Goal: Communication & Community: Answer question/provide support

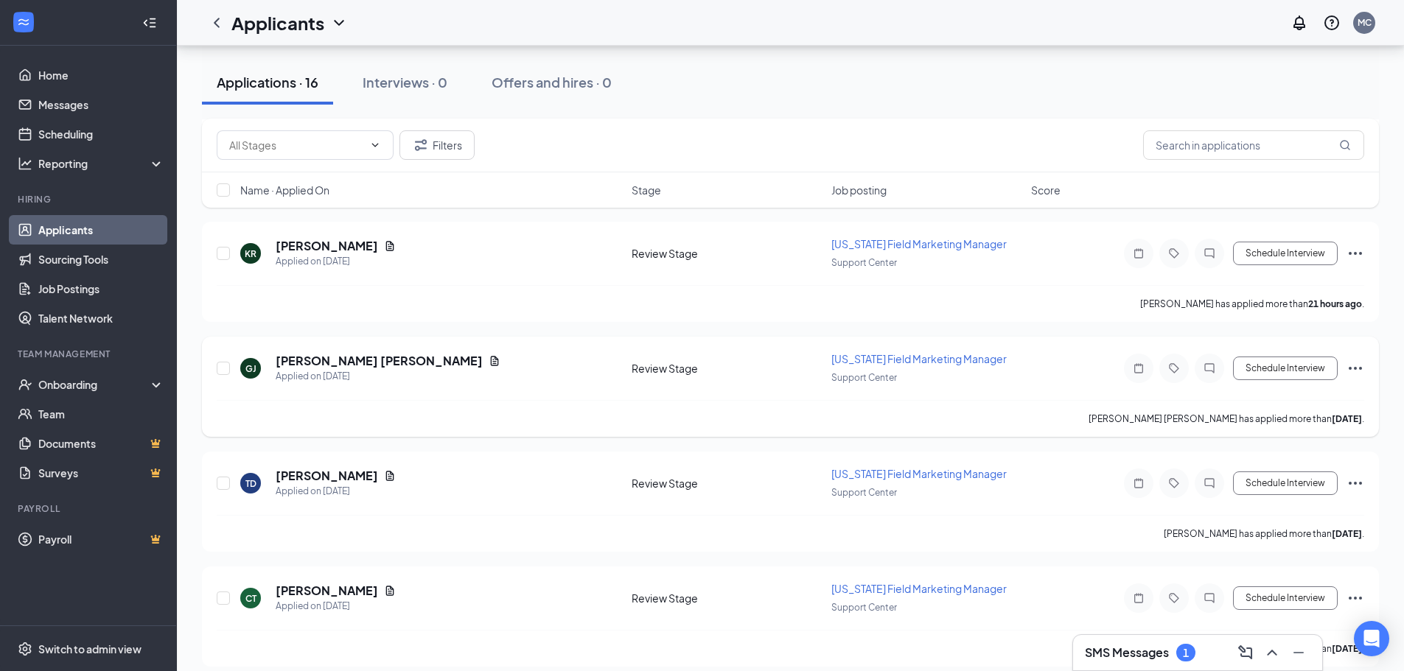
scroll to position [590, 0]
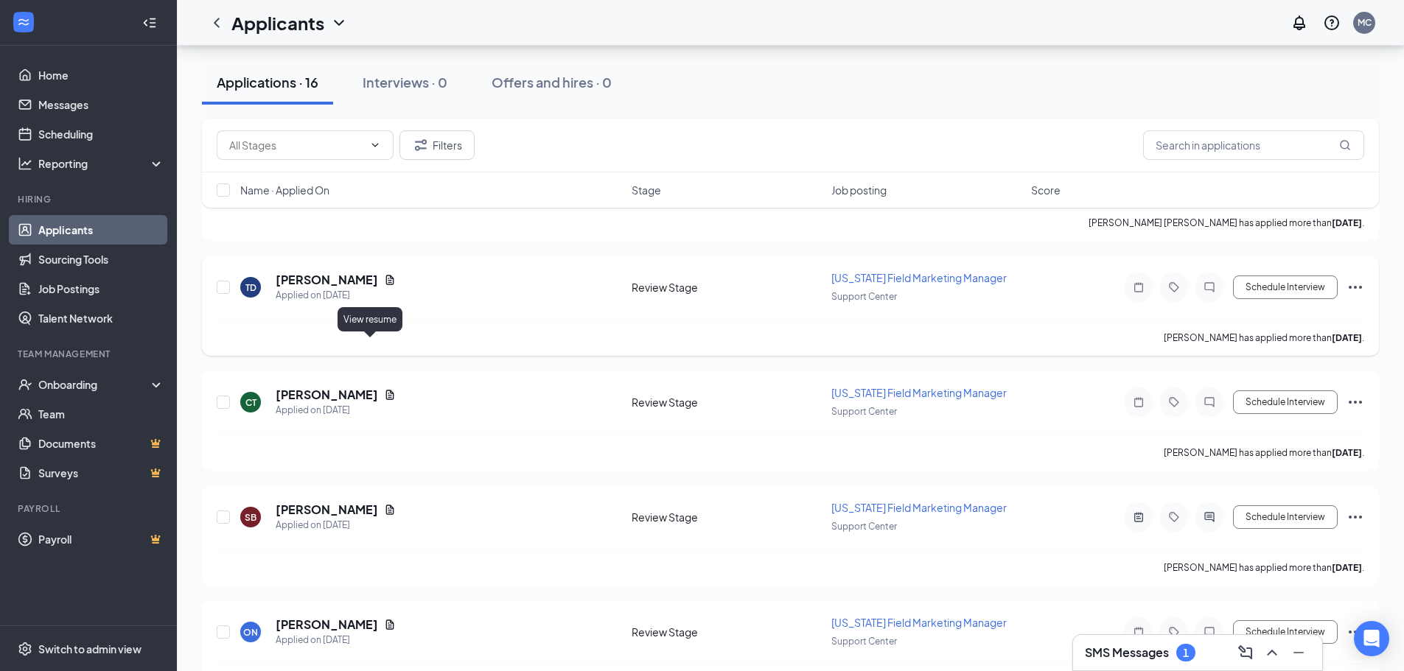
click at [386, 284] on icon "Document" at bounding box center [390, 280] width 8 height 10
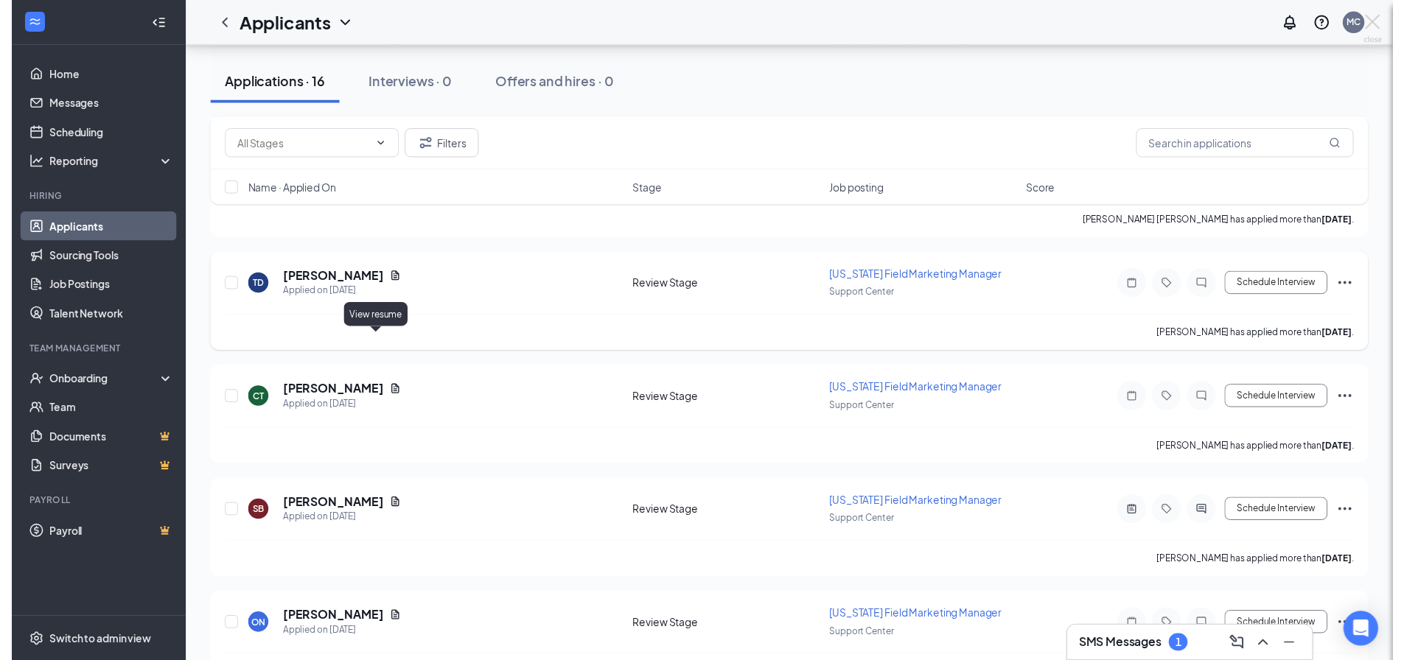
scroll to position [575, 0]
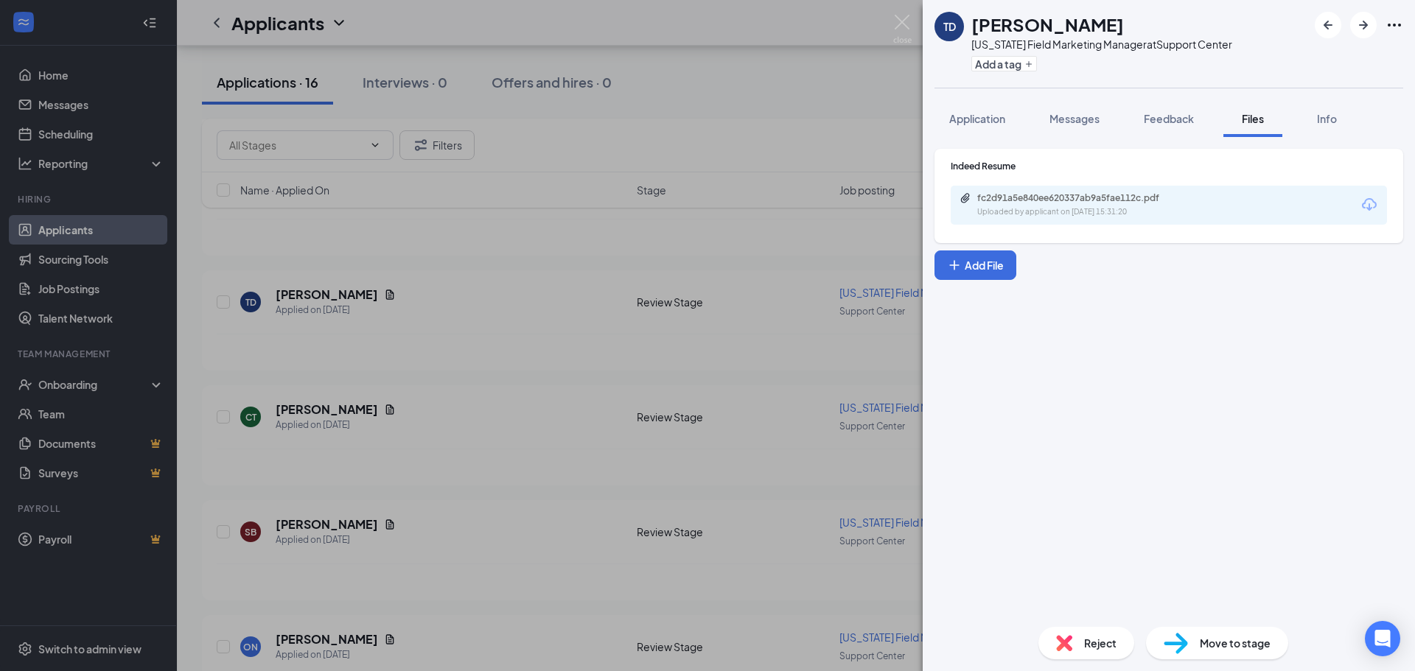
click at [1112, 220] on div "fc2d91a5e840ee620337ab9a5fae112c.pdf Uploaded by applicant on [DATE] 15:31:20" at bounding box center [1169, 205] width 436 height 39
click at [1086, 209] on div "Uploaded by applicant on [DATE] 15:31:20" at bounding box center [1087, 212] width 221 height 12
click at [902, 24] on img at bounding box center [902, 29] width 18 height 29
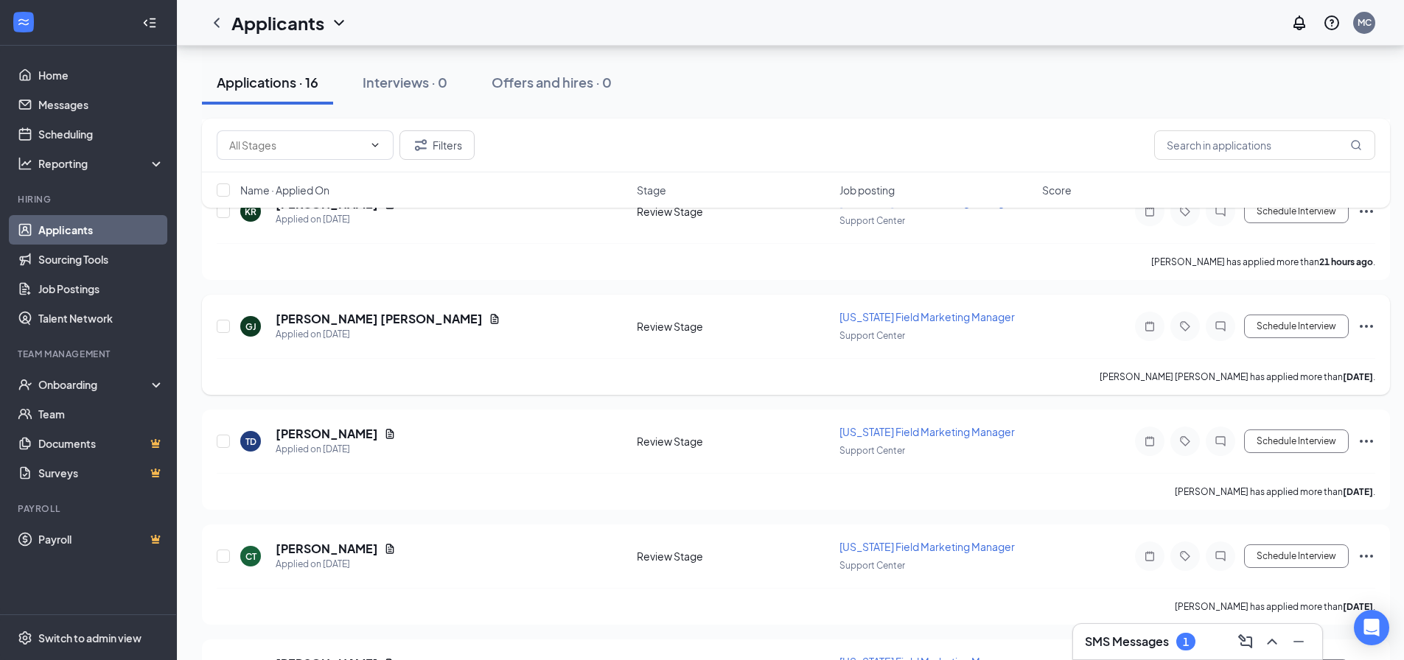
scroll to position [501, 0]
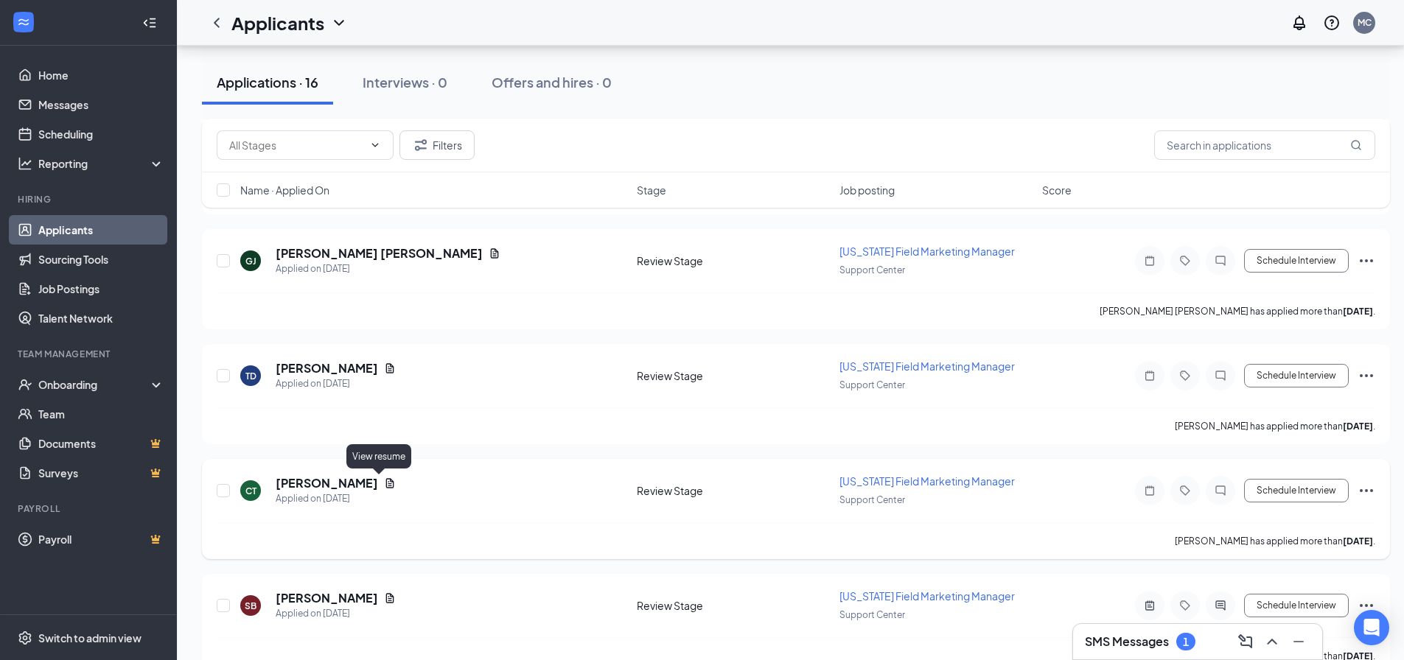
click at [384, 480] on icon "Document" at bounding box center [390, 484] width 12 height 12
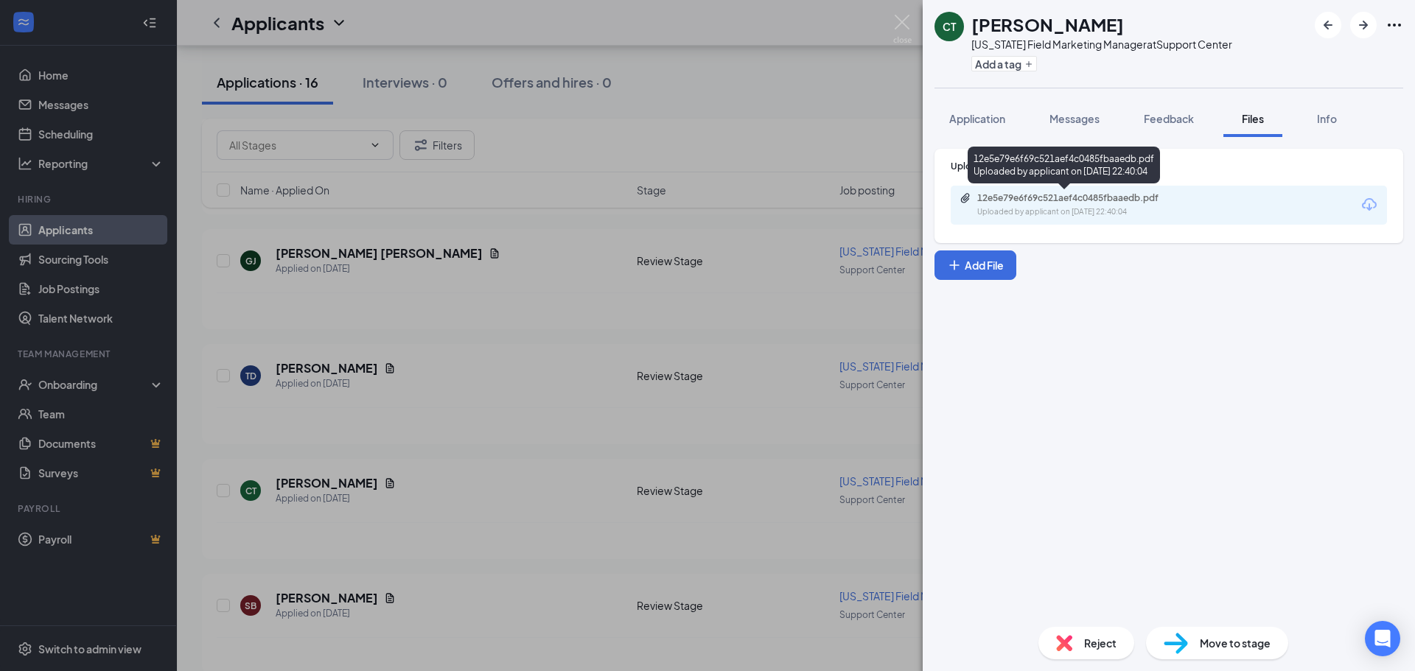
click at [1068, 212] on div "Uploaded by applicant on [DATE] 22:40:04" at bounding box center [1087, 212] width 221 height 12
click at [902, 35] on img at bounding box center [902, 29] width 18 height 29
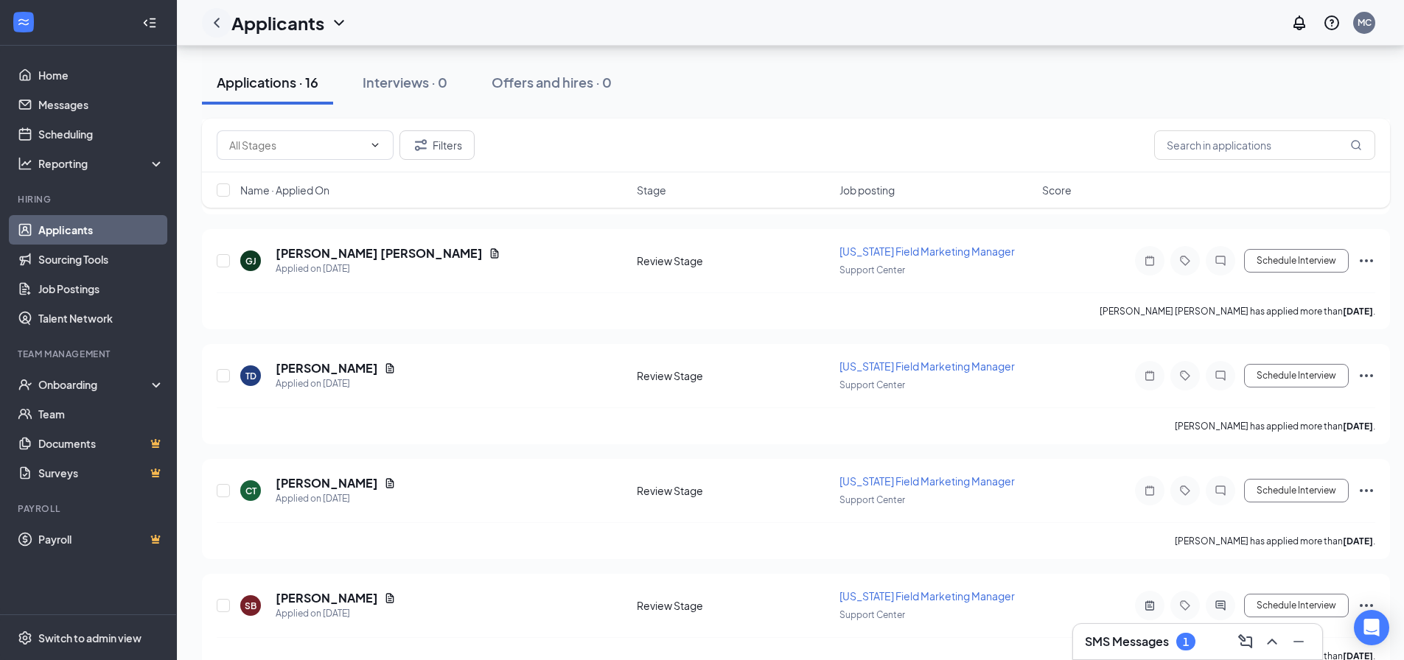
click at [214, 22] on icon "ChevronLeft" at bounding box center [217, 23] width 6 height 10
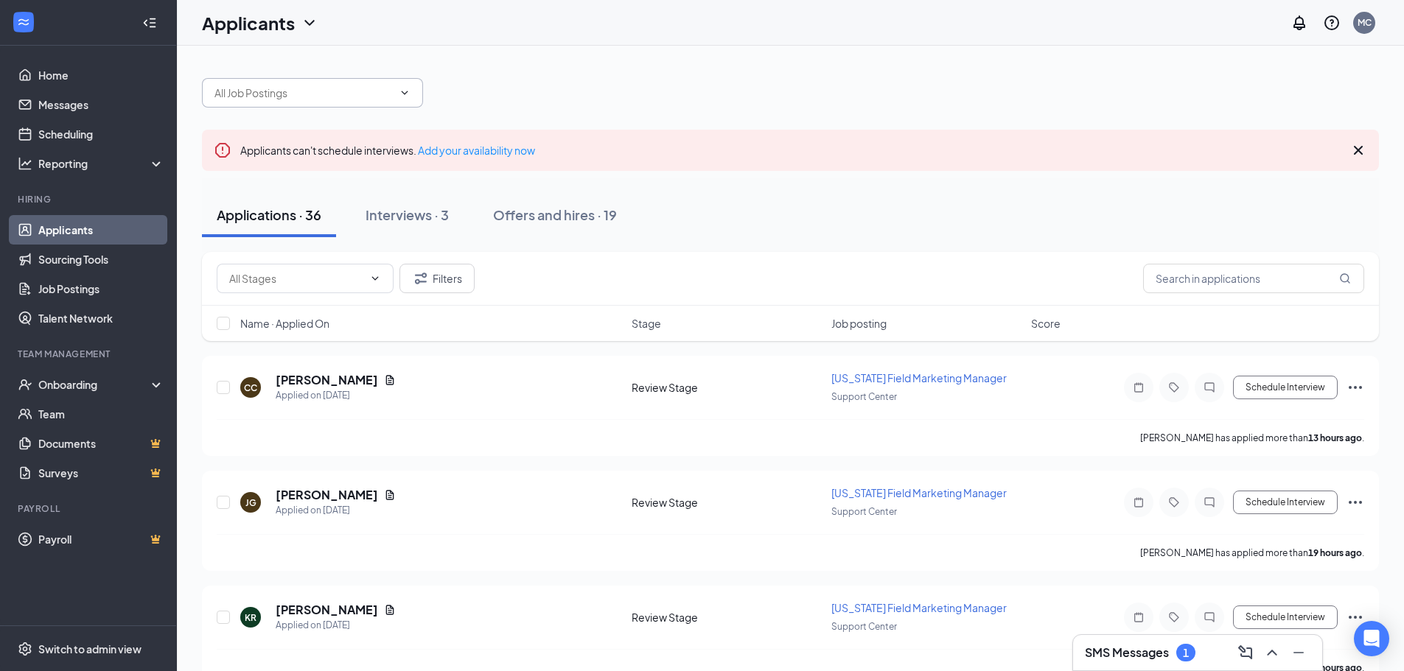
click at [374, 90] on input "text" at bounding box center [303, 93] width 178 height 16
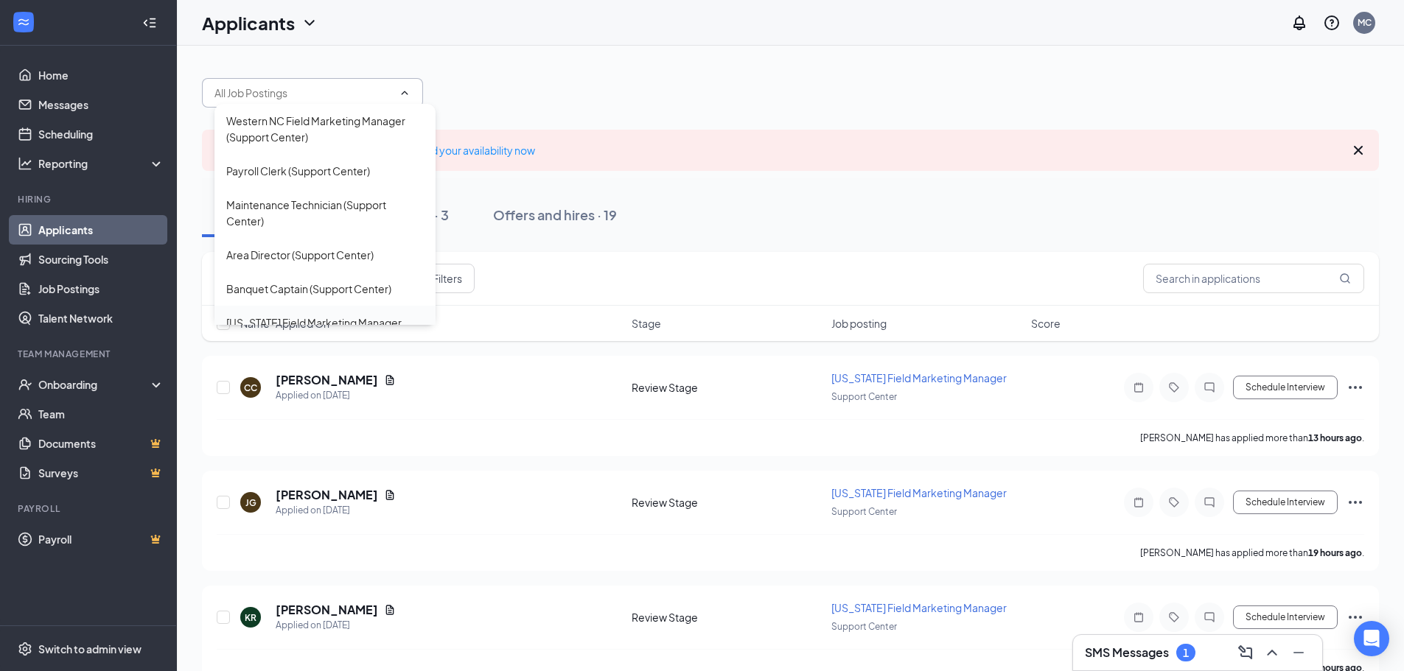
click at [341, 312] on div "[US_STATE] Field Marketing Manager (Support Center)" at bounding box center [324, 331] width 221 height 50
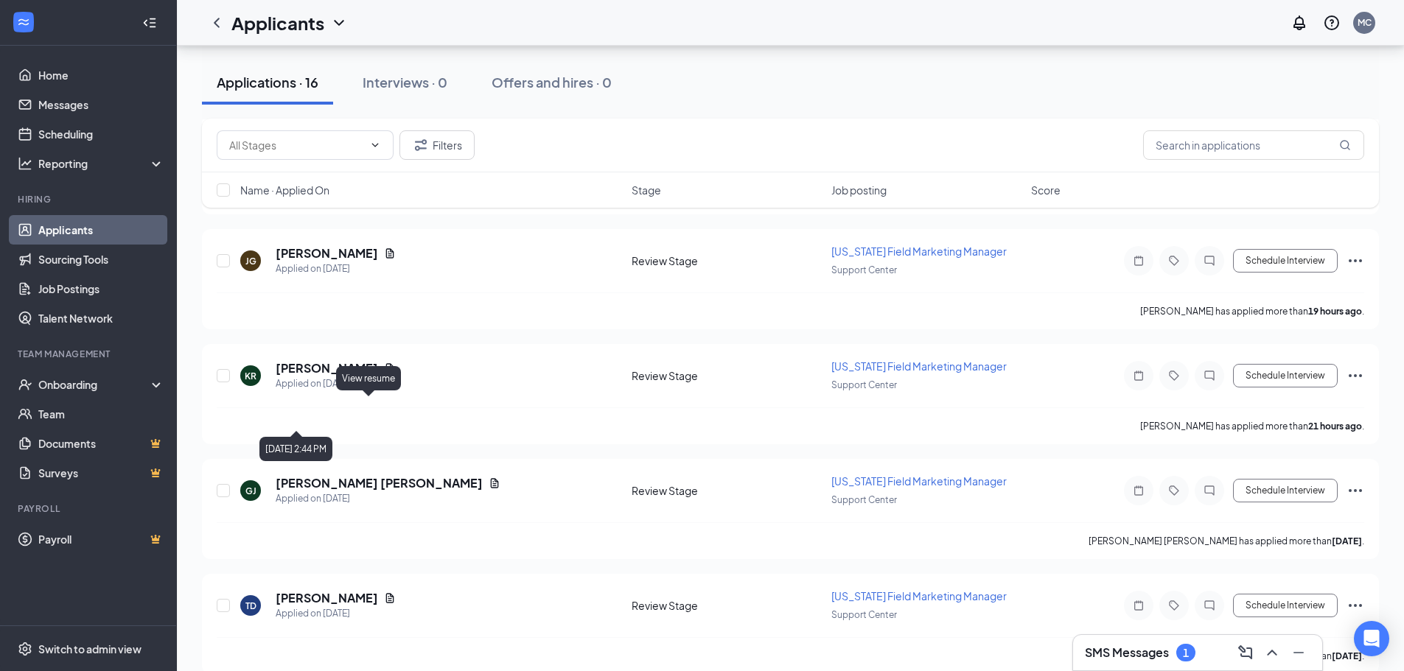
scroll to position [295, 0]
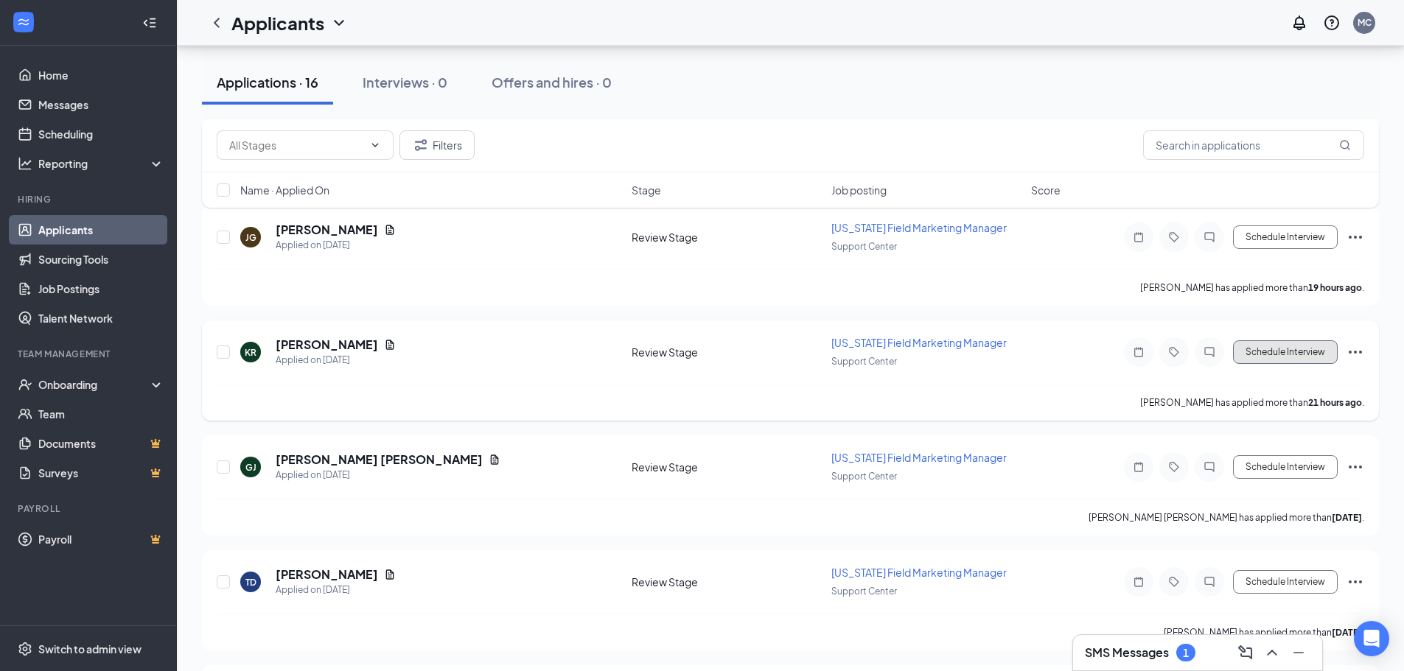
click at [1260, 364] on button "Schedule Interview" at bounding box center [1285, 352] width 105 height 24
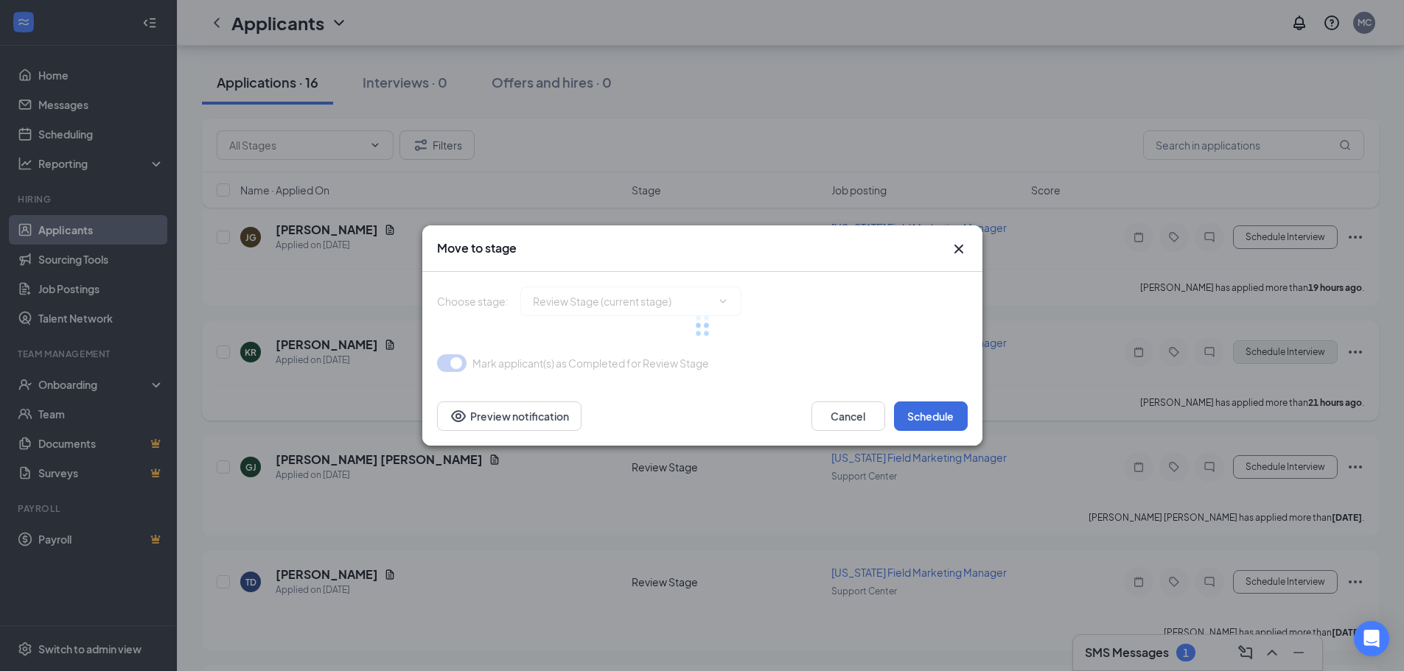
type input "Phone Interview (next stage)"
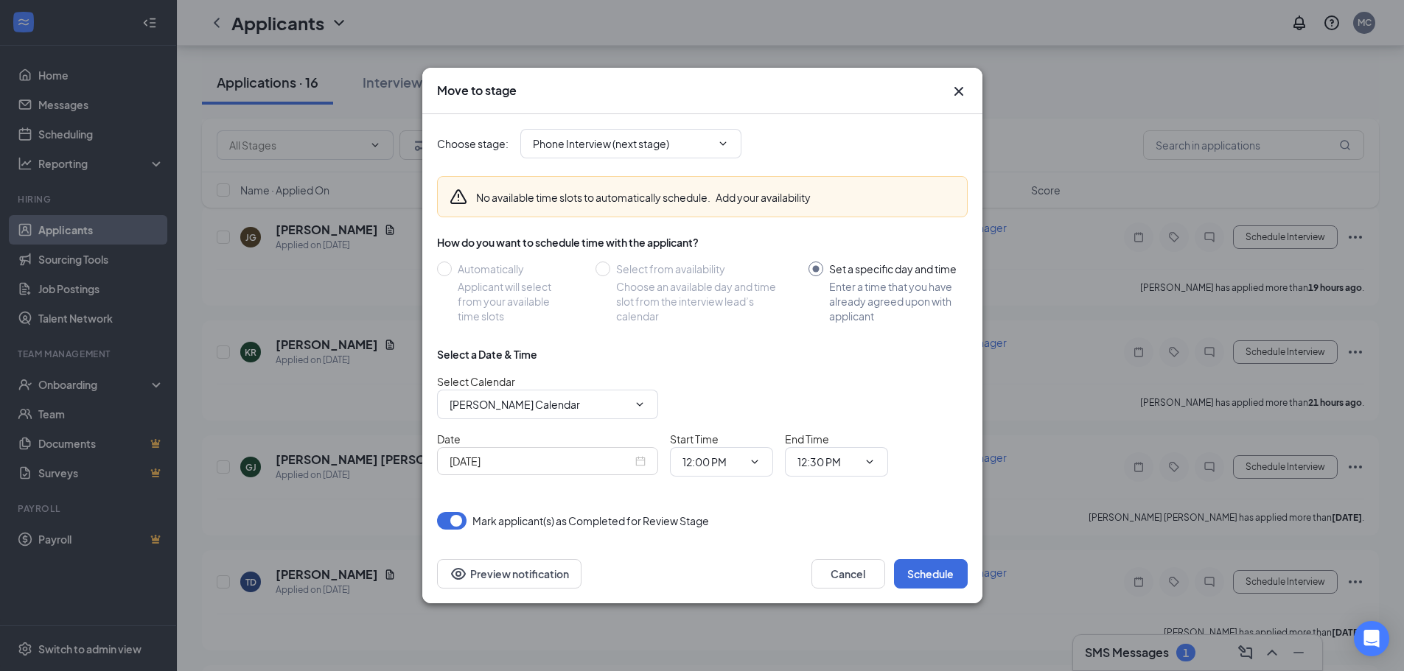
click at [959, 94] on icon "Cross" at bounding box center [959, 92] width 18 height 18
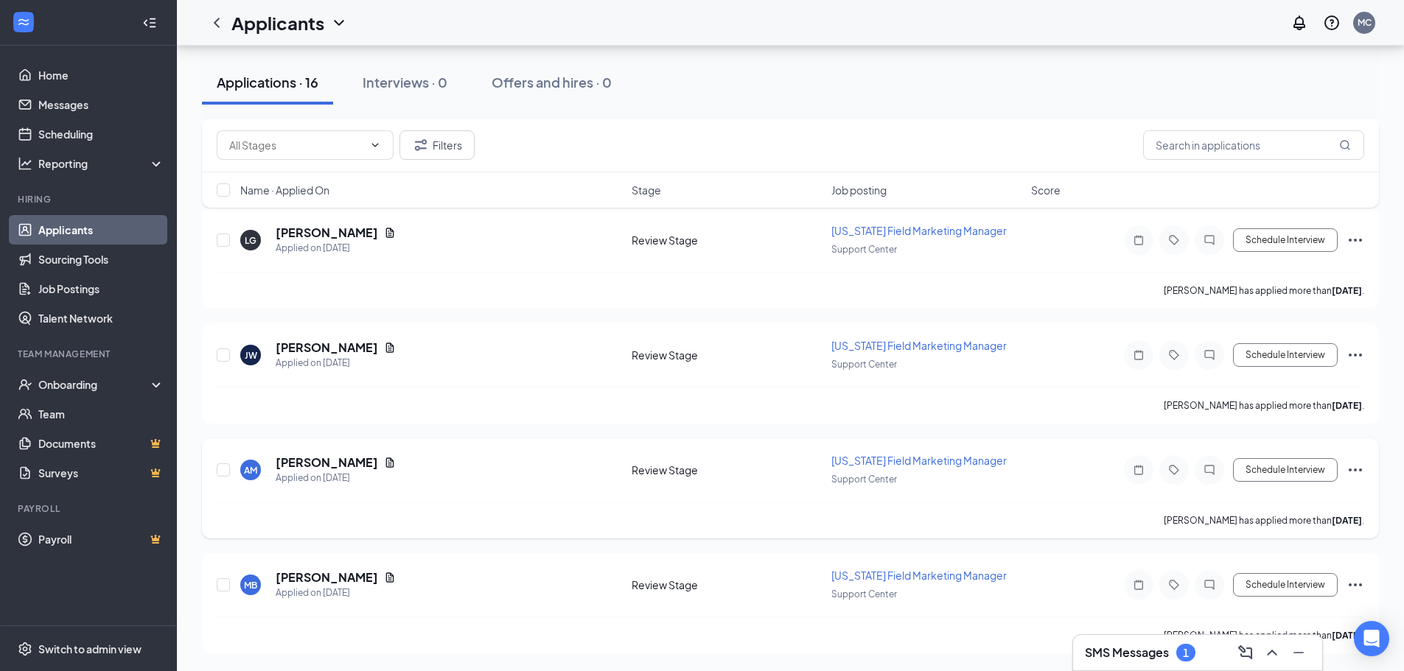
scroll to position [1792, 0]
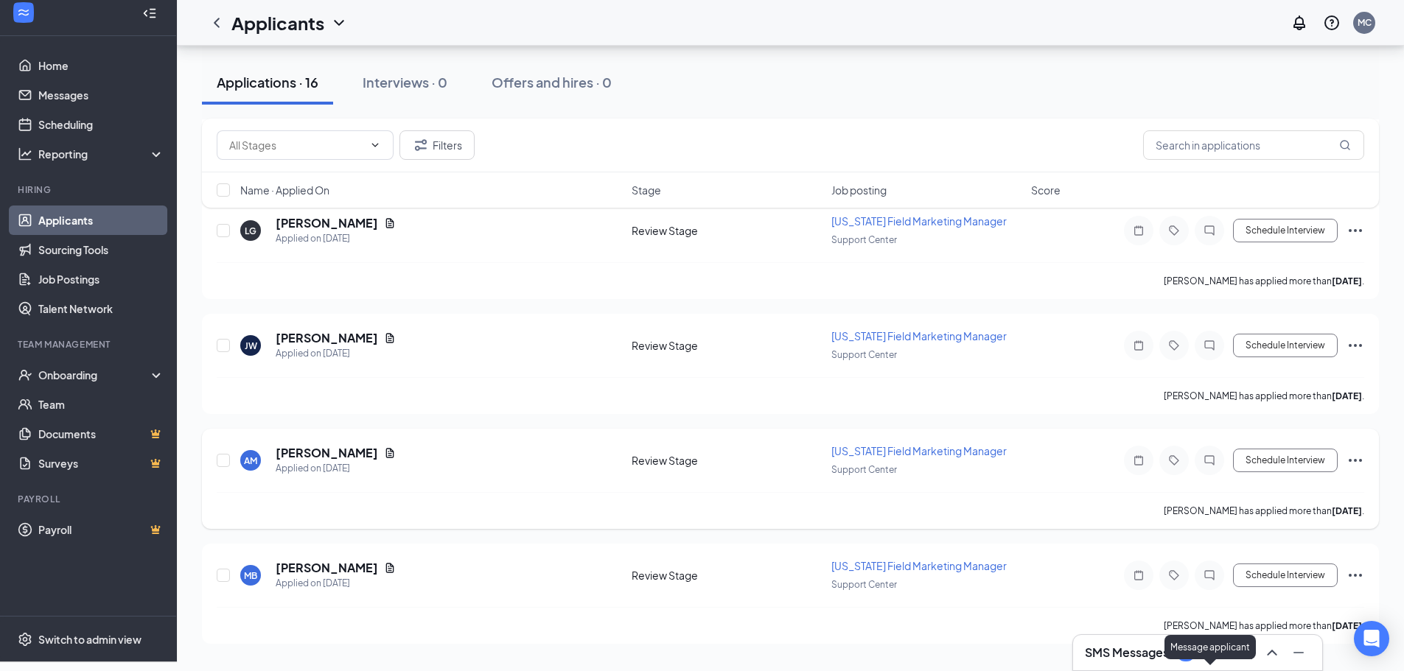
click at [1210, 446] on div at bounding box center [1208, 460] width 29 height 29
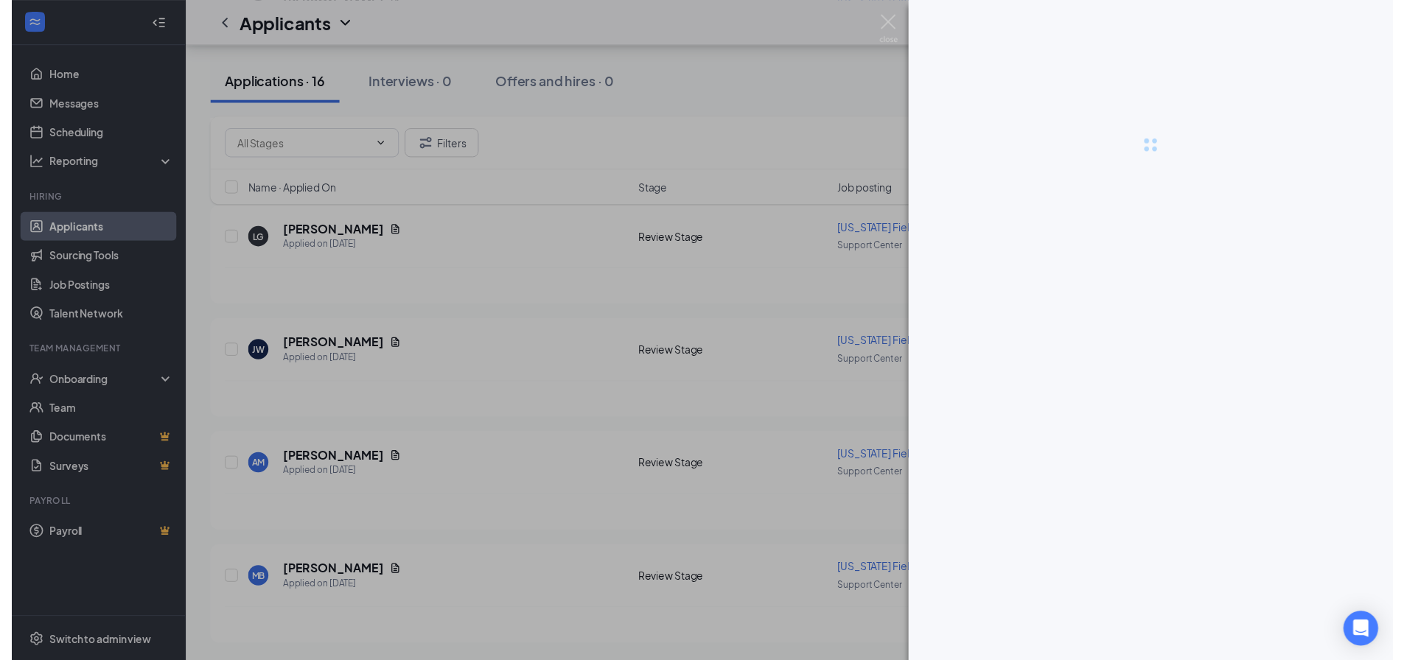
scroll to position [1556, 0]
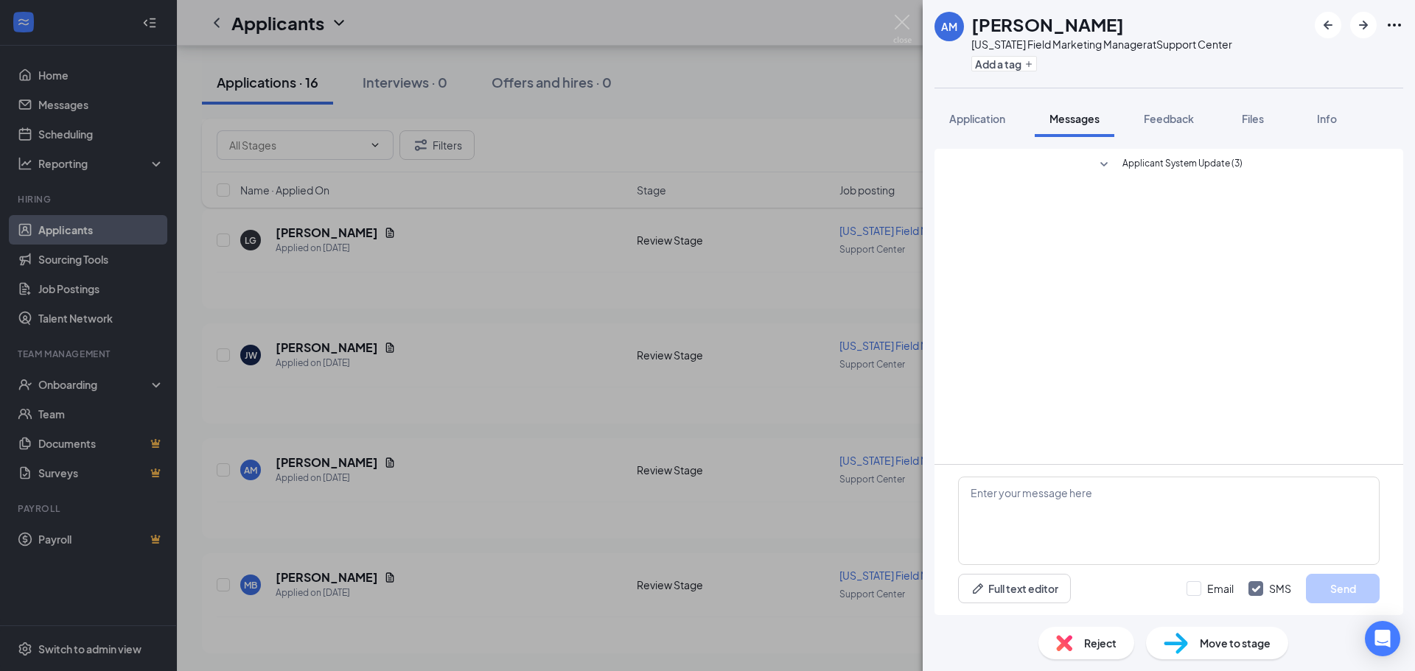
click at [1105, 161] on icon "SmallChevronDown" at bounding box center [1104, 165] width 18 height 18
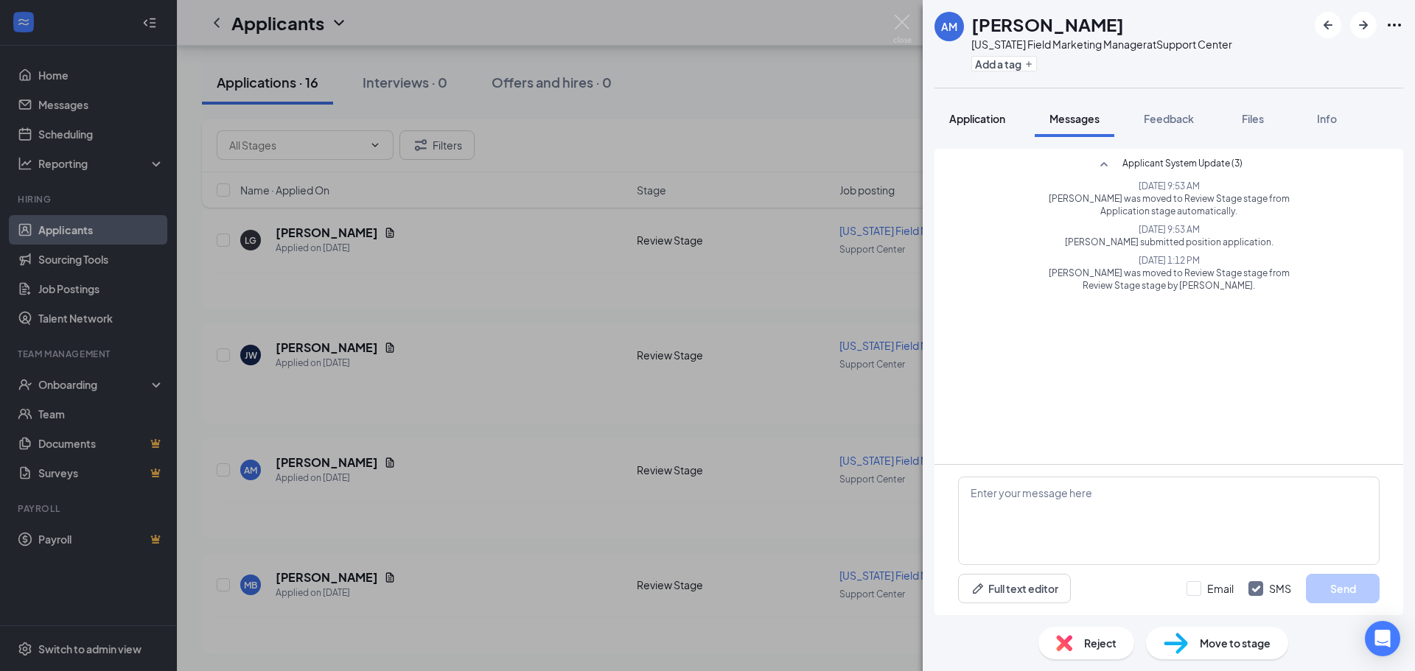
click at [965, 116] on span "Application" at bounding box center [977, 118] width 56 height 13
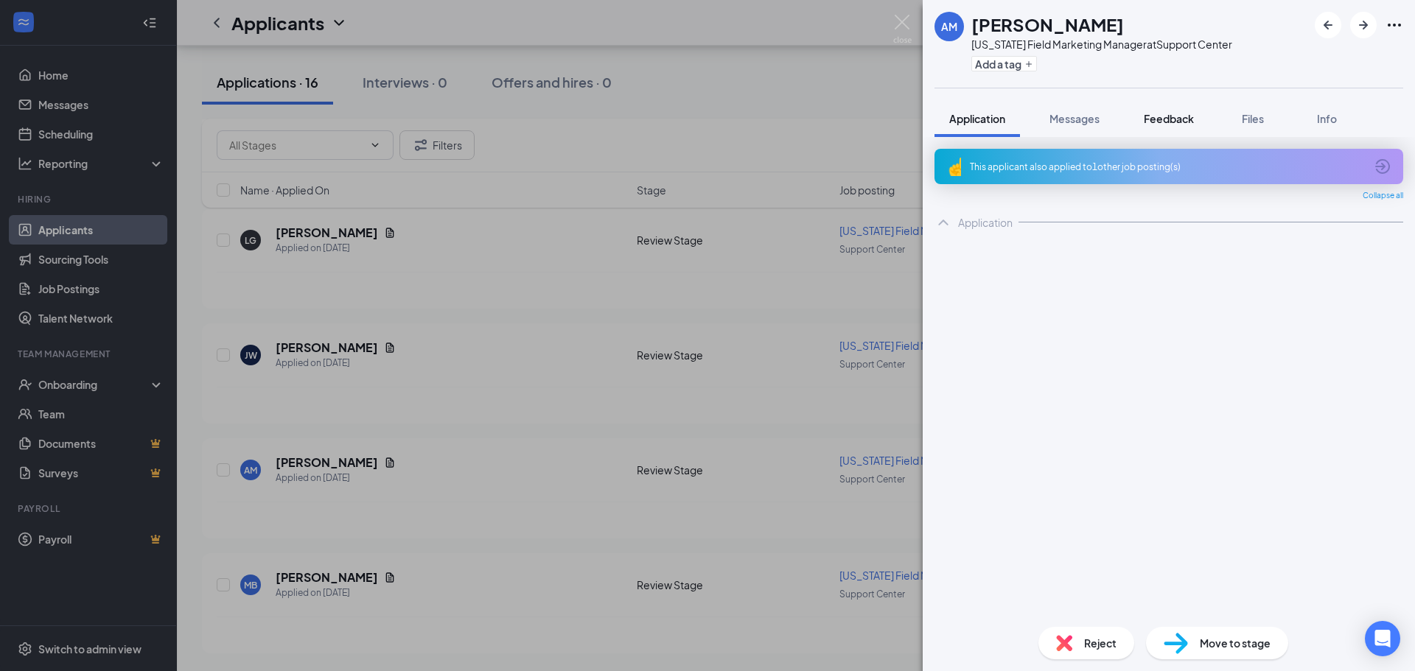
click at [1164, 119] on span "Feedback" at bounding box center [1169, 118] width 50 height 13
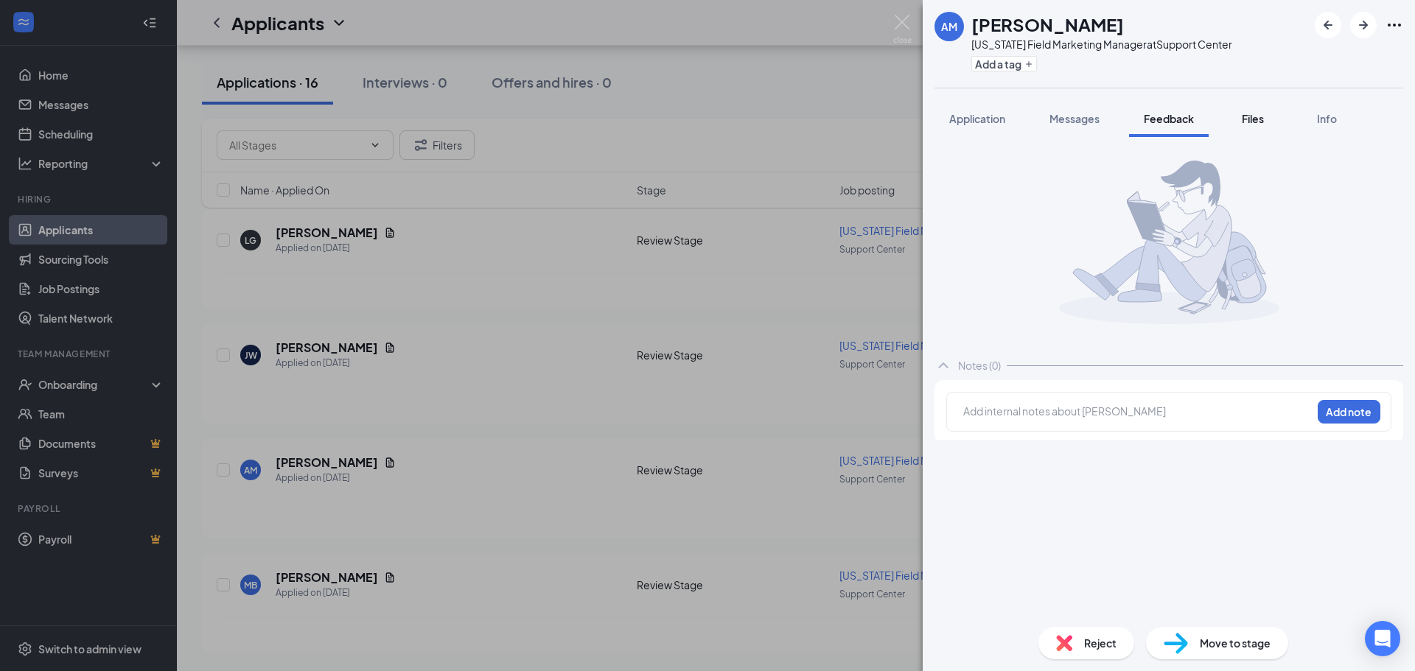
click at [1253, 122] on span "Files" at bounding box center [1253, 118] width 22 height 13
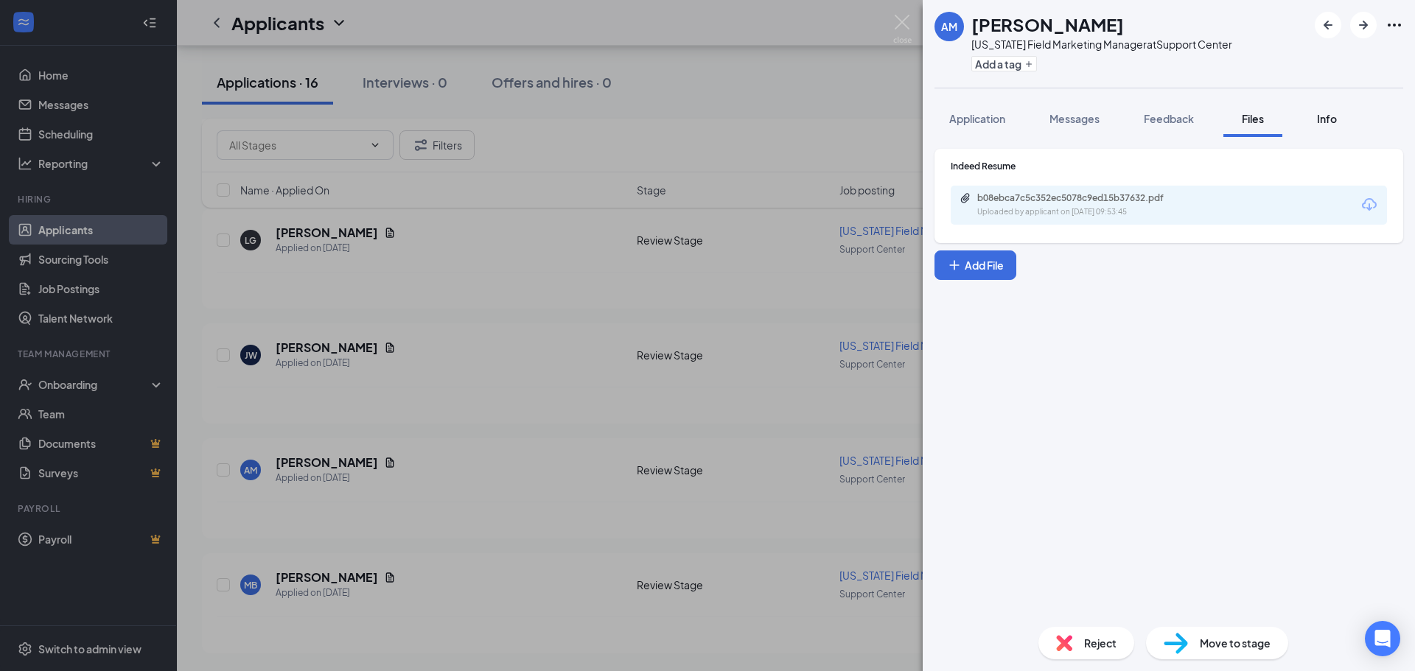
click at [1324, 118] on span "Info" at bounding box center [1327, 118] width 20 height 13
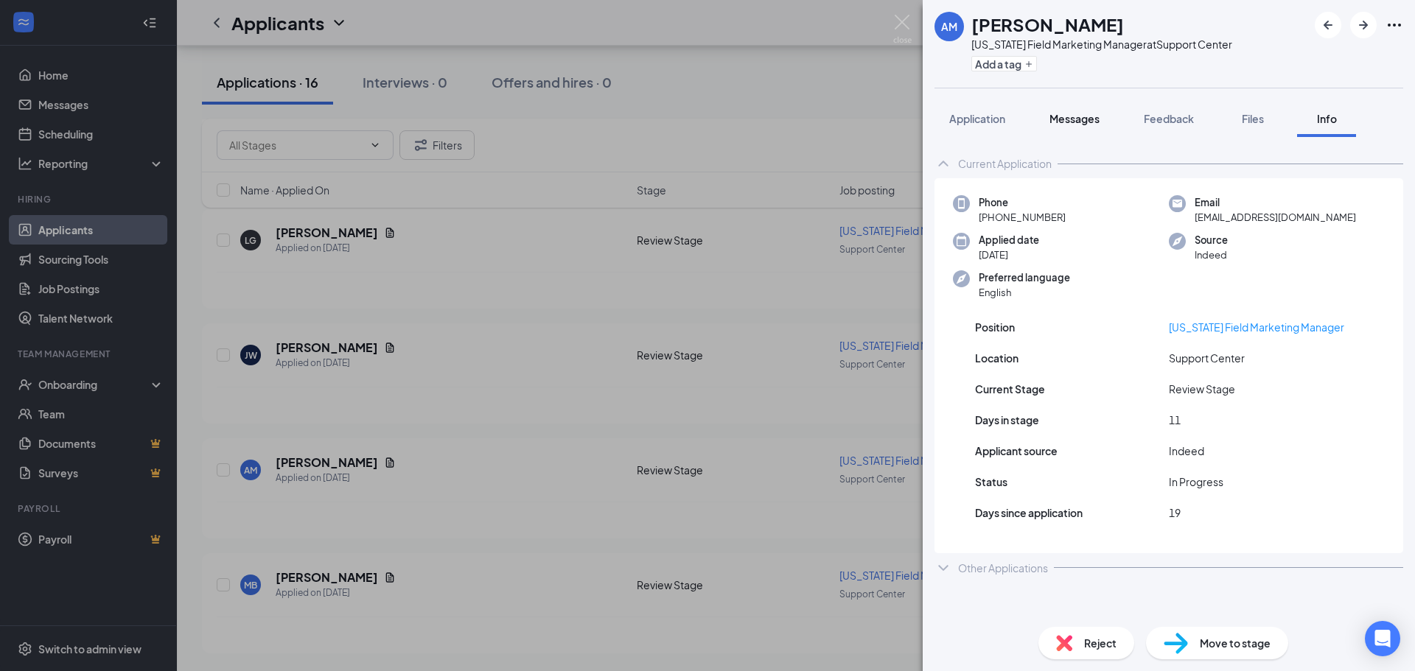
click at [1091, 117] on span "Messages" at bounding box center [1074, 118] width 50 height 13
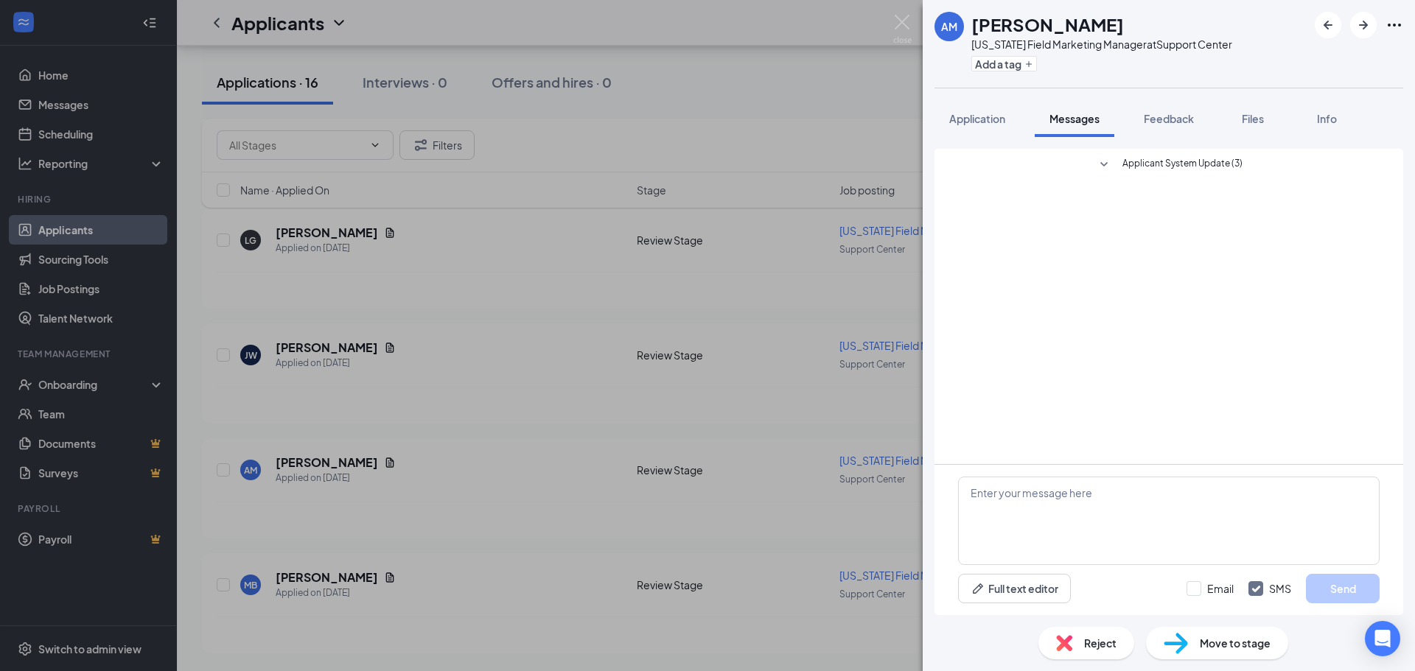
click at [1096, 163] on icon "SmallChevronDown" at bounding box center [1104, 165] width 18 height 18
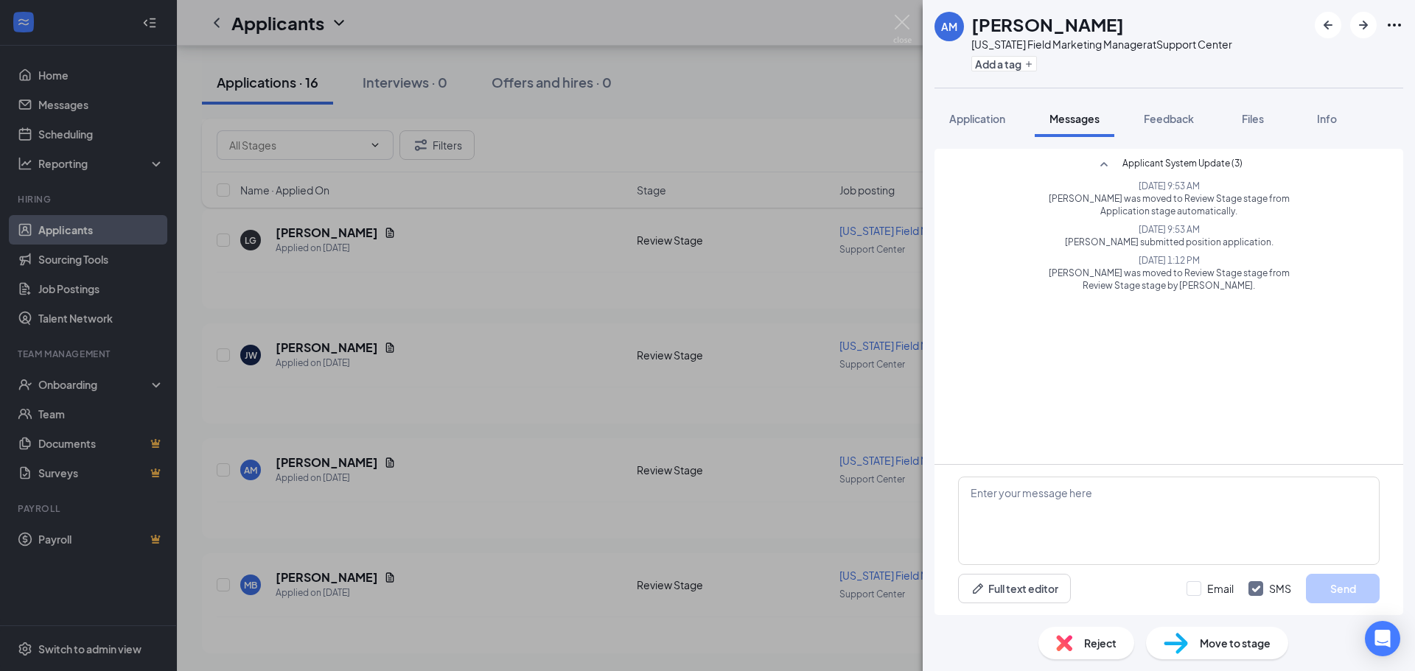
click at [1158, 201] on span "[PERSON_NAME] was moved to Review Stage stage from Application stage automatica…" at bounding box center [1168, 204] width 253 height 25
click at [1148, 234] on span "[DATE] 9:53 AM" at bounding box center [1168, 229] width 253 height 13
click at [1161, 279] on span "[PERSON_NAME] was moved to Review Stage stage from Review Stage stage by [PERSO…" at bounding box center [1168, 279] width 253 height 25
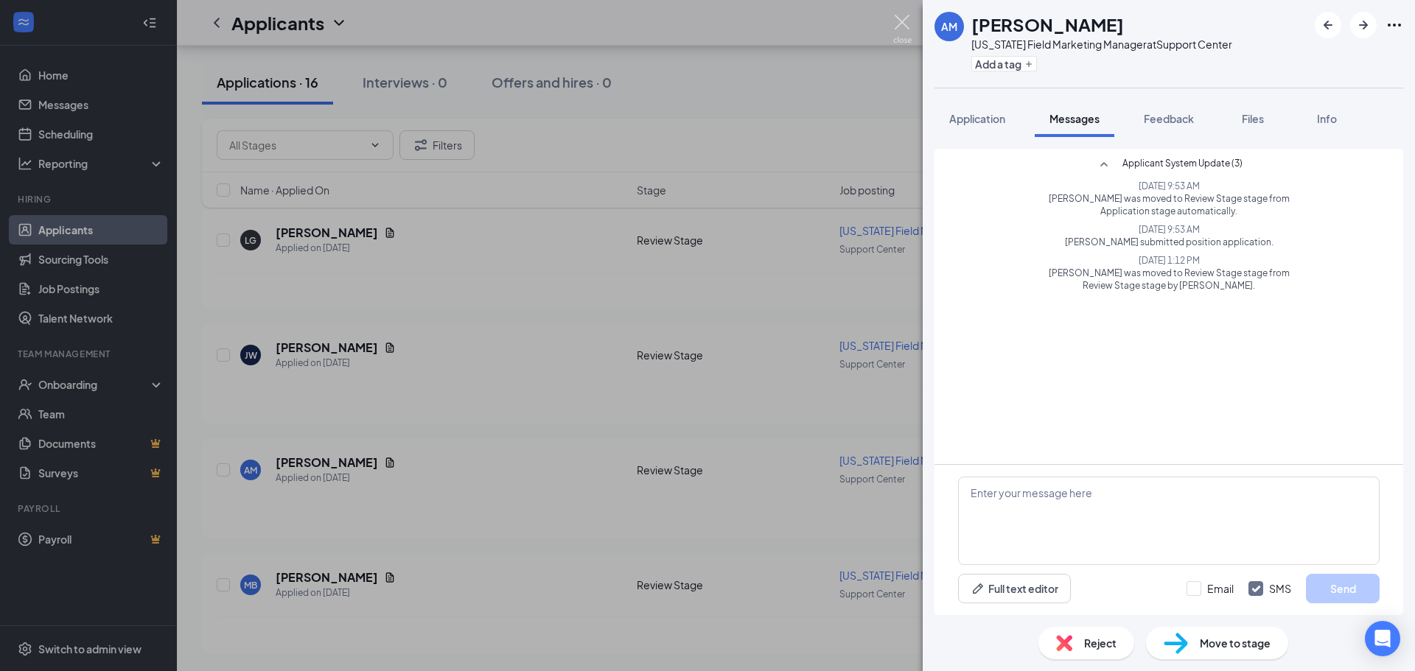
click at [903, 22] on img at bounding box center [902, 29] width 18 height 29
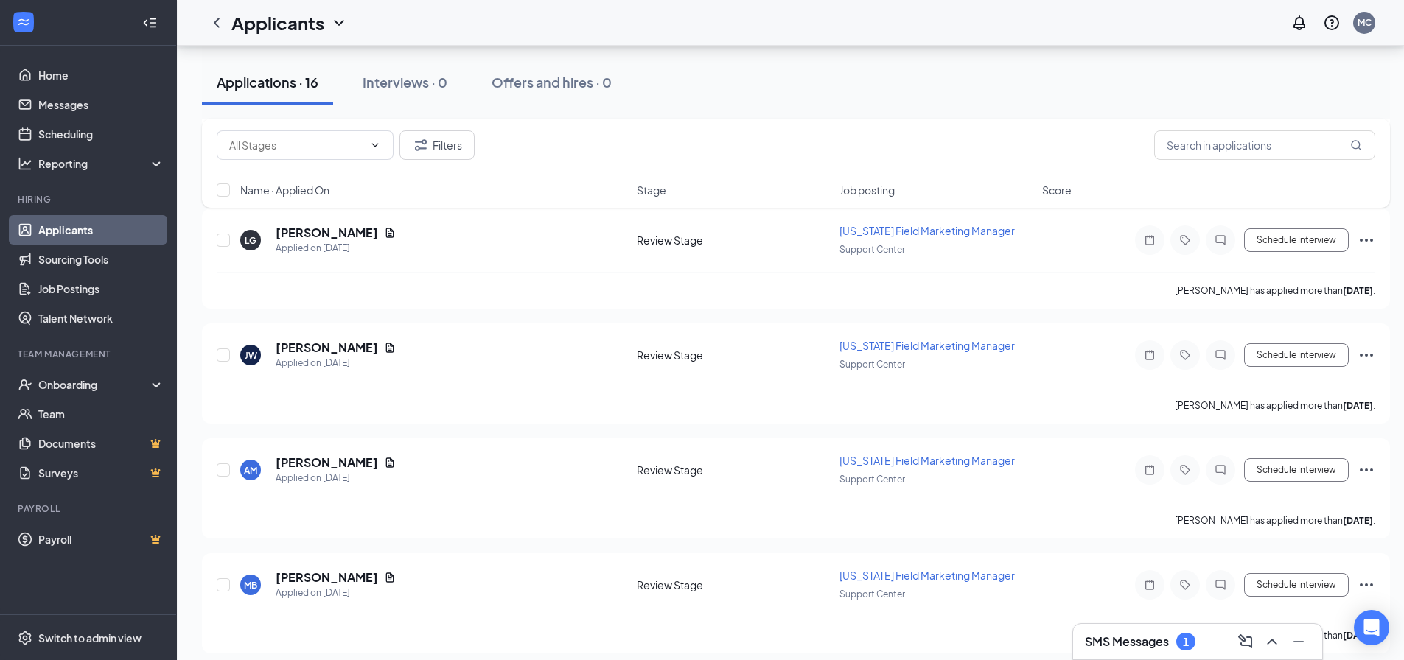
click at [1191, 643] on div "1" at bounding box center [1185, 642] width 19 height 18
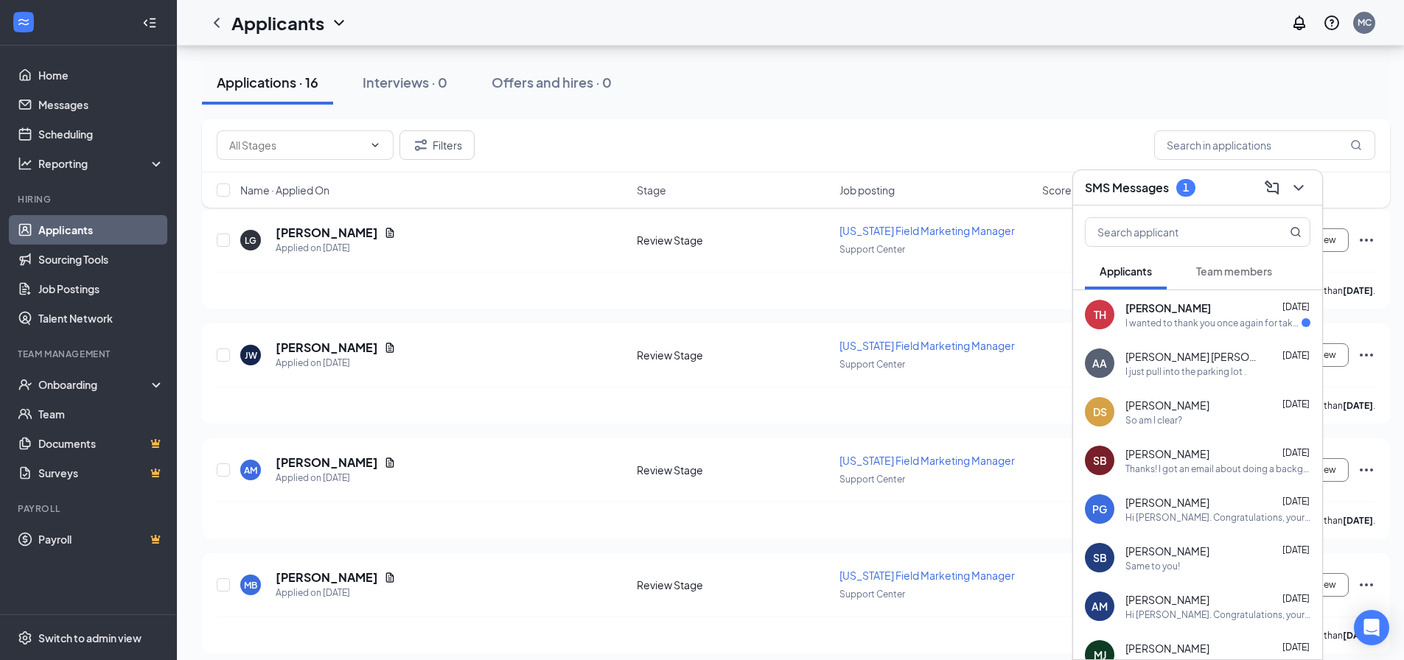
click at [1198, 606] on div "[PERSON_NAME] [DATE]" at bounding box center [1217, 599] width 185 height 15
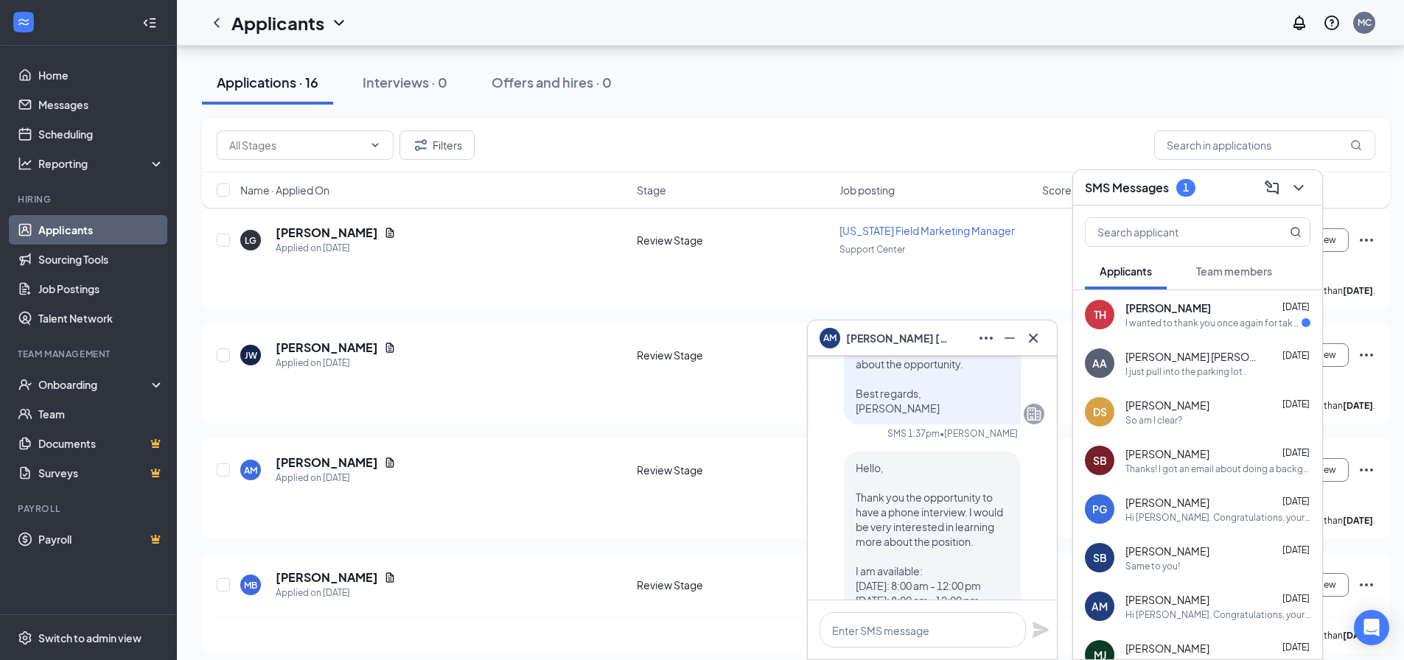
scroll to position [-496, 0]
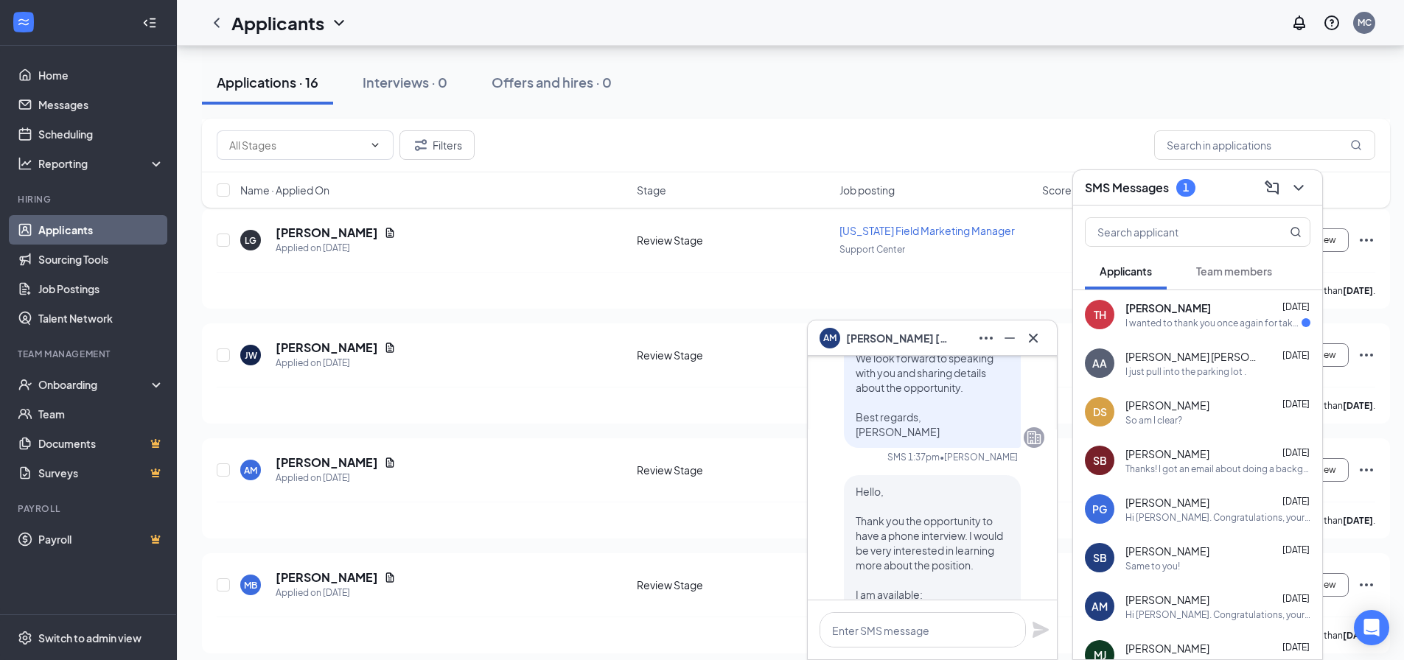
drag, startPoint x: 841, startPoint y: 411, endPoint x: 984, endPoint y: 416, distance: 143.0
click at [984, 416] on div "Dear [PERSON_NAME], Thank you for your interest in the NC Field Marketing Manag…" at bounding box center [932, 269] width 177 height 357
copy span "Dear [PERSON_NAME], Thank you for your interest in the NC Field Marketing Manag…"
click at [1293, 187] on icon "ChevronDown" at bounding box center [1299, 188] width 18 height 18
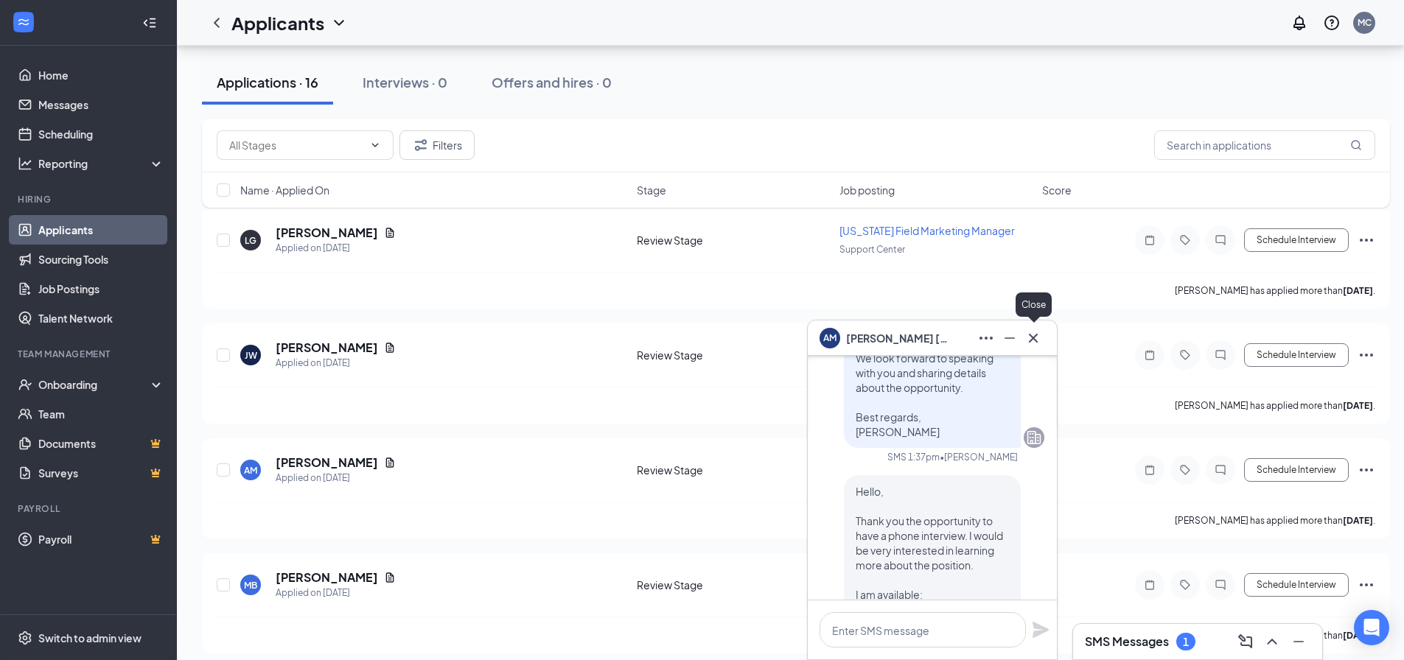
click at [1035, 335] on icon "Cross" at bounding box center [1033, 338] width 18 height 18
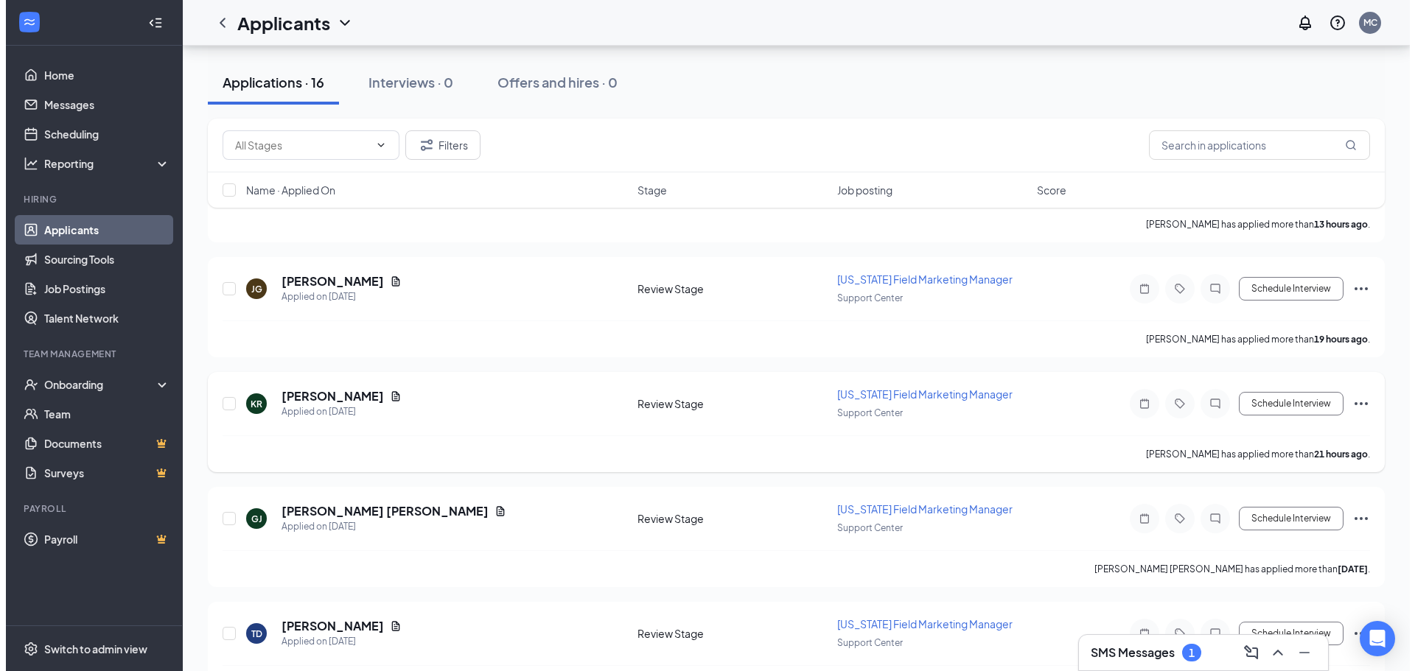
scroll to position [230, 0]
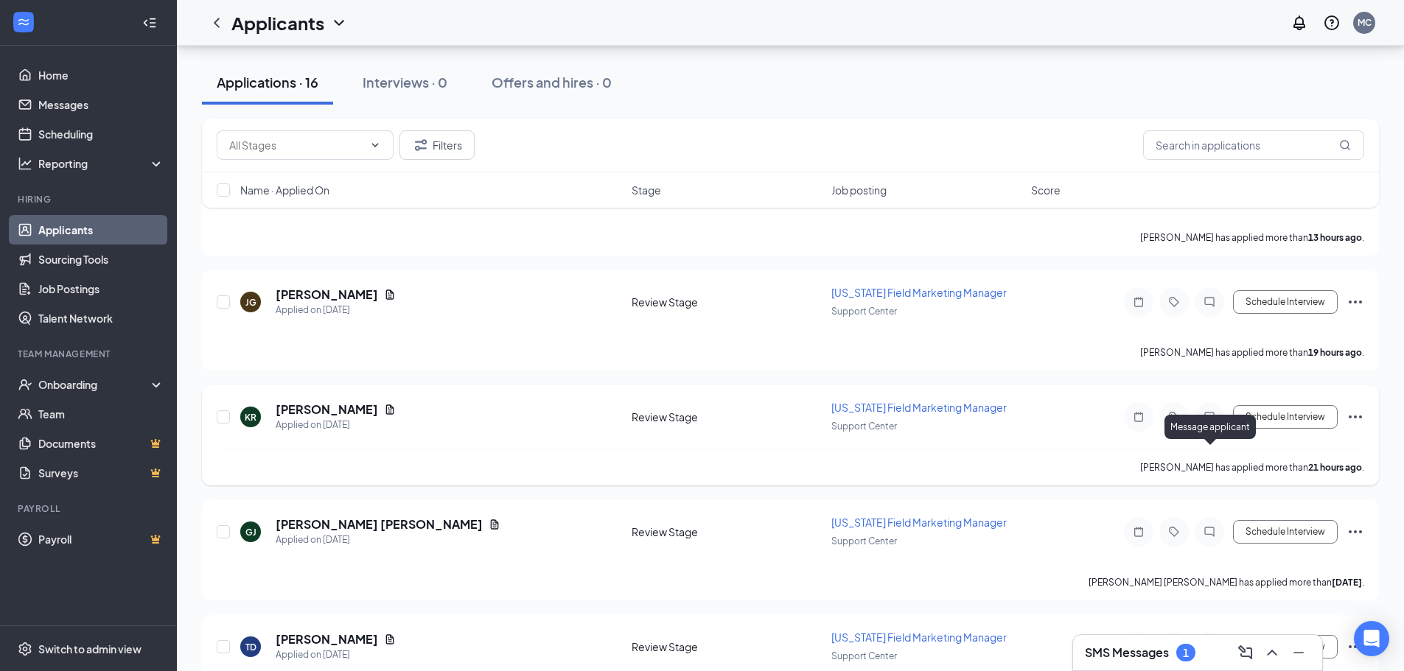
click at [1208, 423] on icon "ChatInactive" at bounding box center [1209, 417] width 18 height 12
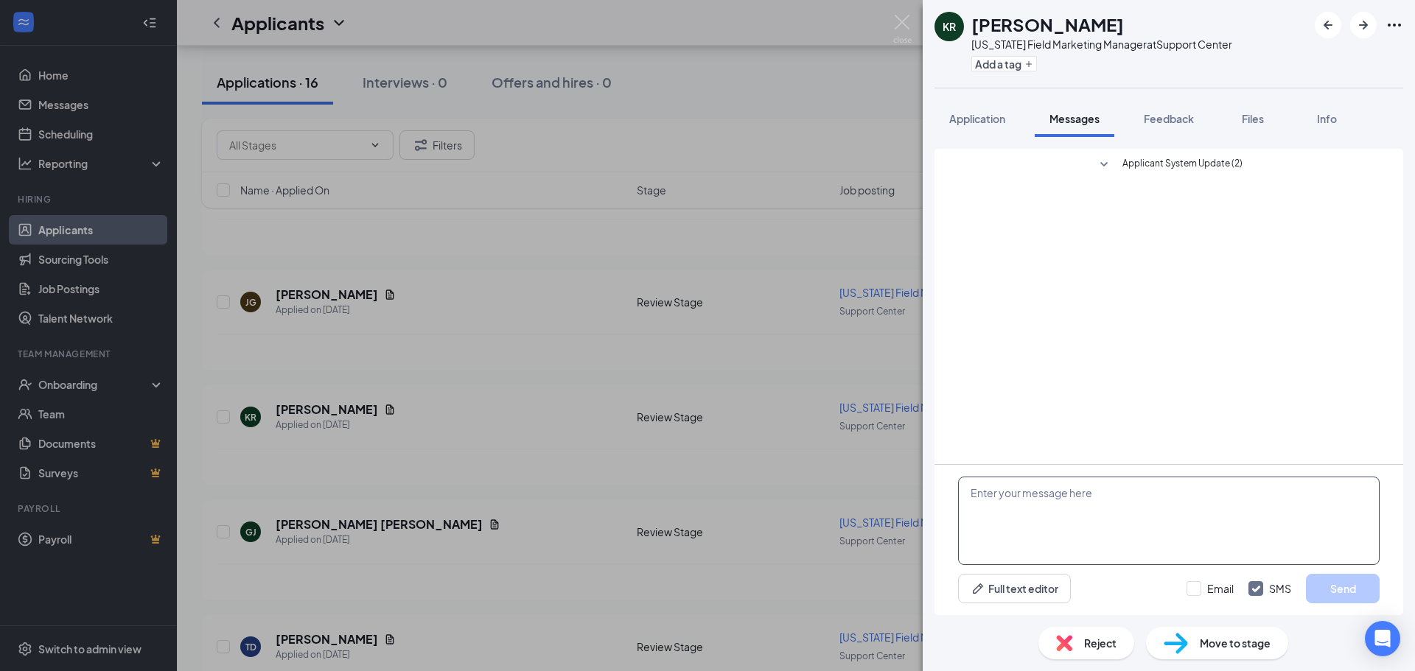
click at [1022, 503] on textarea at bounding box center [1168, 521] width 421 height 88
paste textarea "Dear [PERSON_NAME], Thank you for your interest in the NC Field Marketing Manag…"
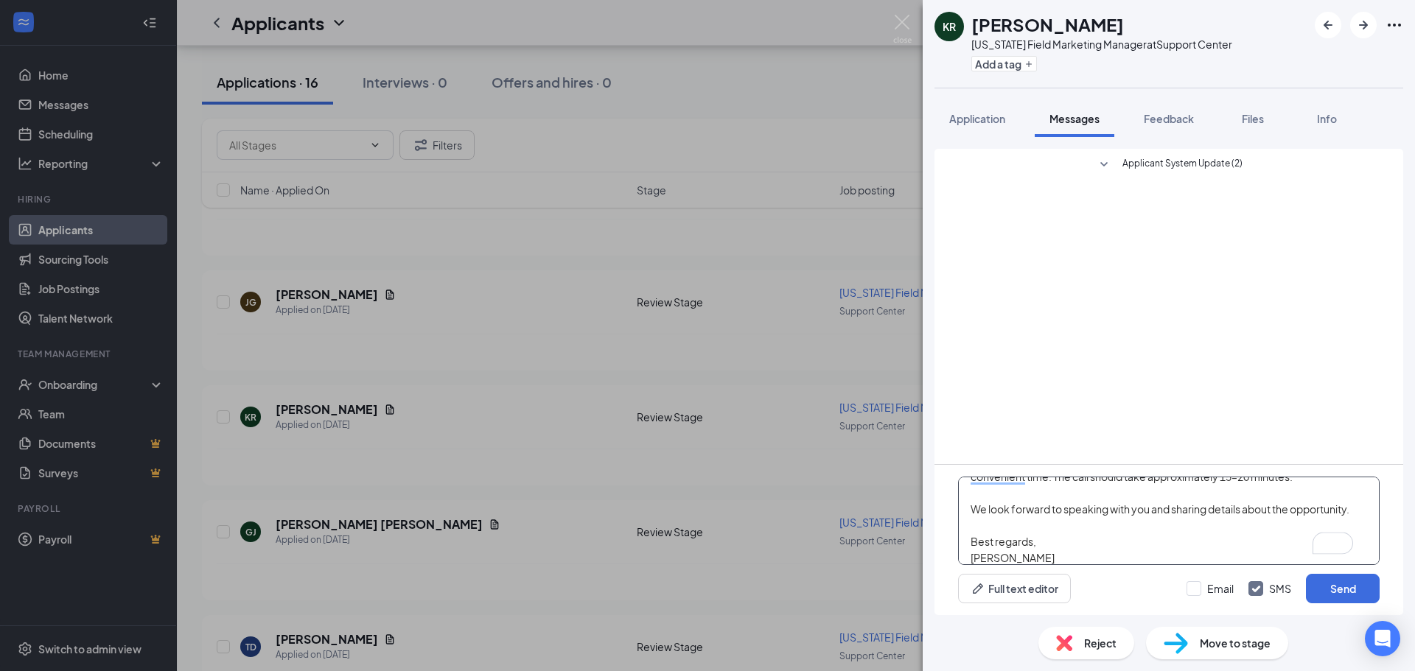
scroll to position [52, 0]
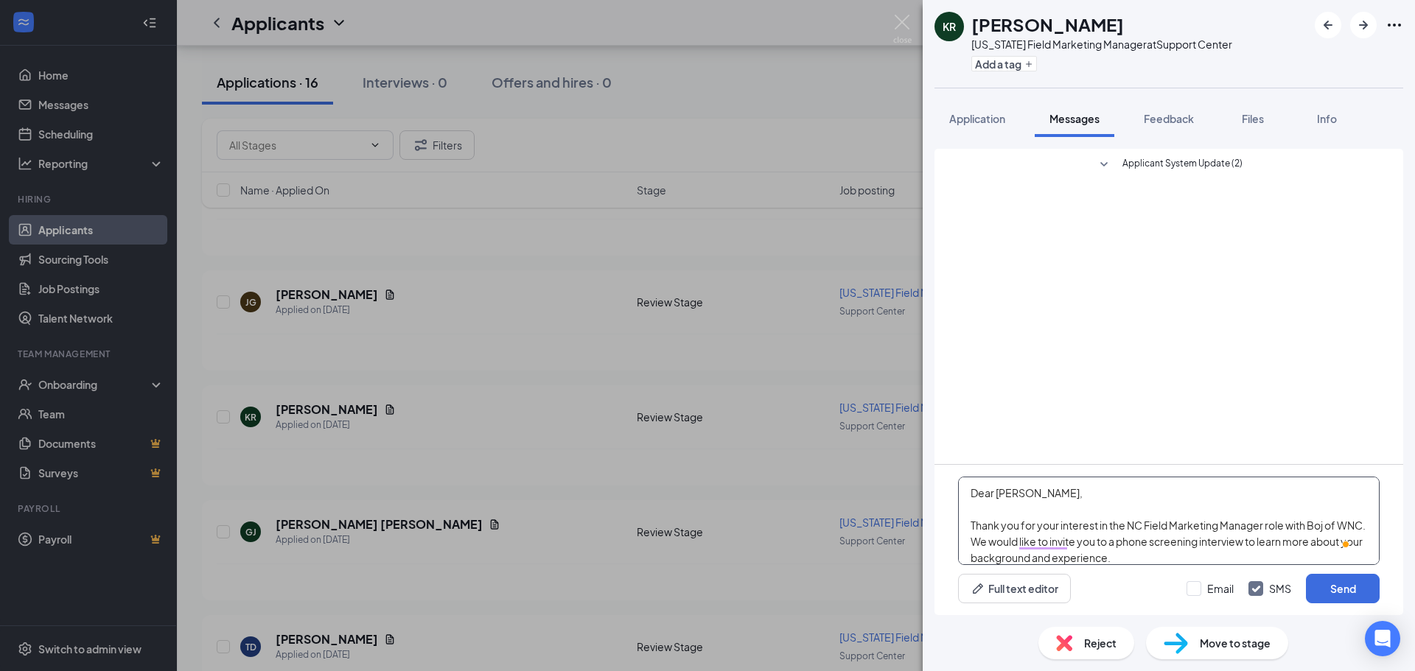
click at [1063, 493] on textarea "Dear [PERSON_NAME], Thank you for your interest in the NC Field Marketing Manag…" at bounding box center [1168, 521] width 421 height 88
click at [1084, 501] on textarea "Dear [PERSON_NAME], Thank you for your interest in the NC Field Marketing Manag…" at bounding box center [1168, 521] width 421 height 88
click at [1146, 524] on textarea "Dear [PERSON_NAME], Thank you for your interest in the NC Field Marketing Manag…" at bounding box center [1168, 521] width 421 height 88
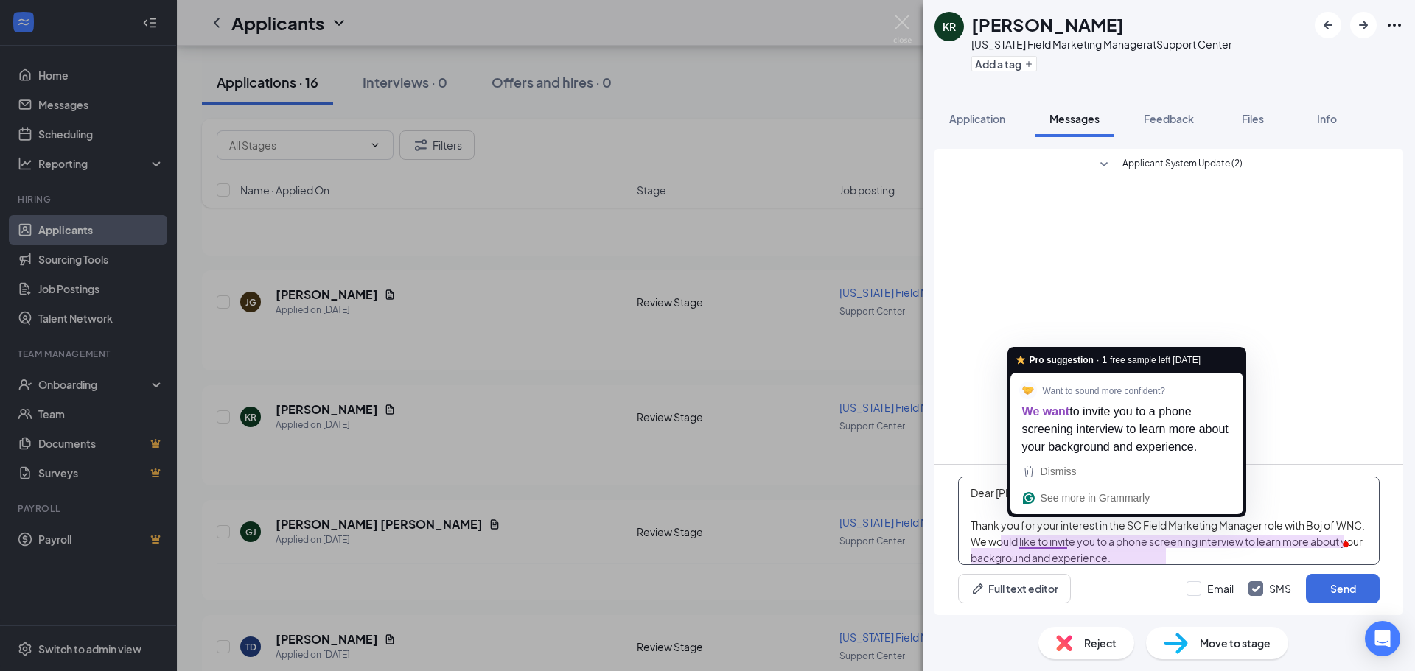
click at [1037, 544] on textarea "Dear [PERSON_NAME], Thank you for your interest in the SC Field Marketing Manag…" at bounding box center [1168, 521] width 421 height 88
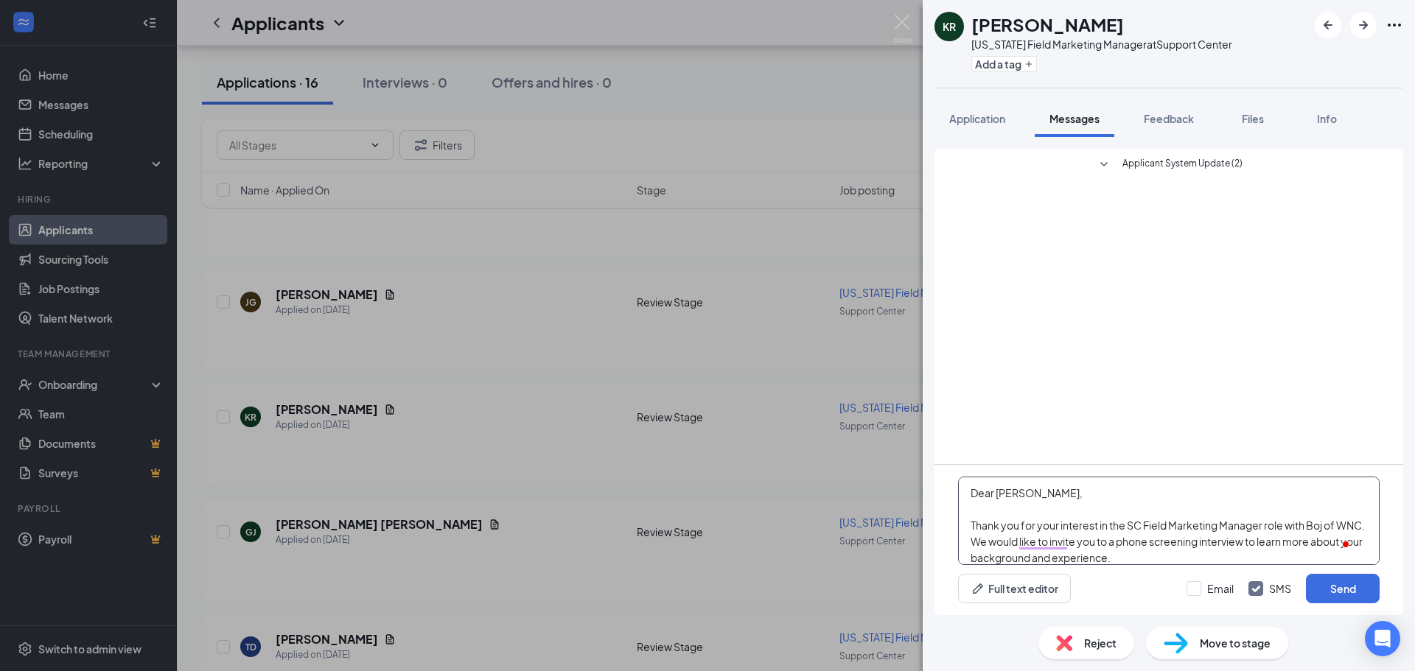
click at [1184, 552] on textarea "Dear [PERSON_NAME], Thank you for your interest in the SC Field Marketing Manag…" at bounding box center [1168, 521] width 421 height 88
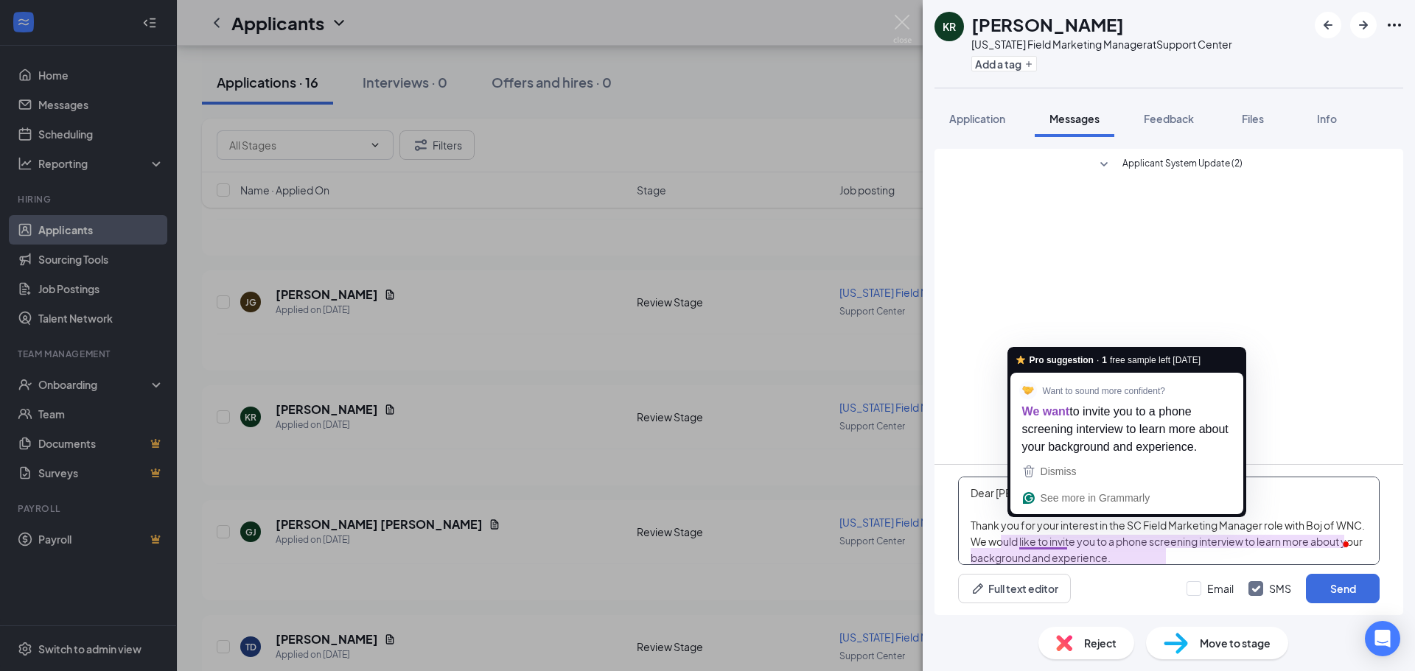
click at [1067, 546] on textarea "Dear [PERSON_NAME], Thank you for your interest in the SC Field Marketing Manag…" at bounding box center [1168, 521] width 421 height 88
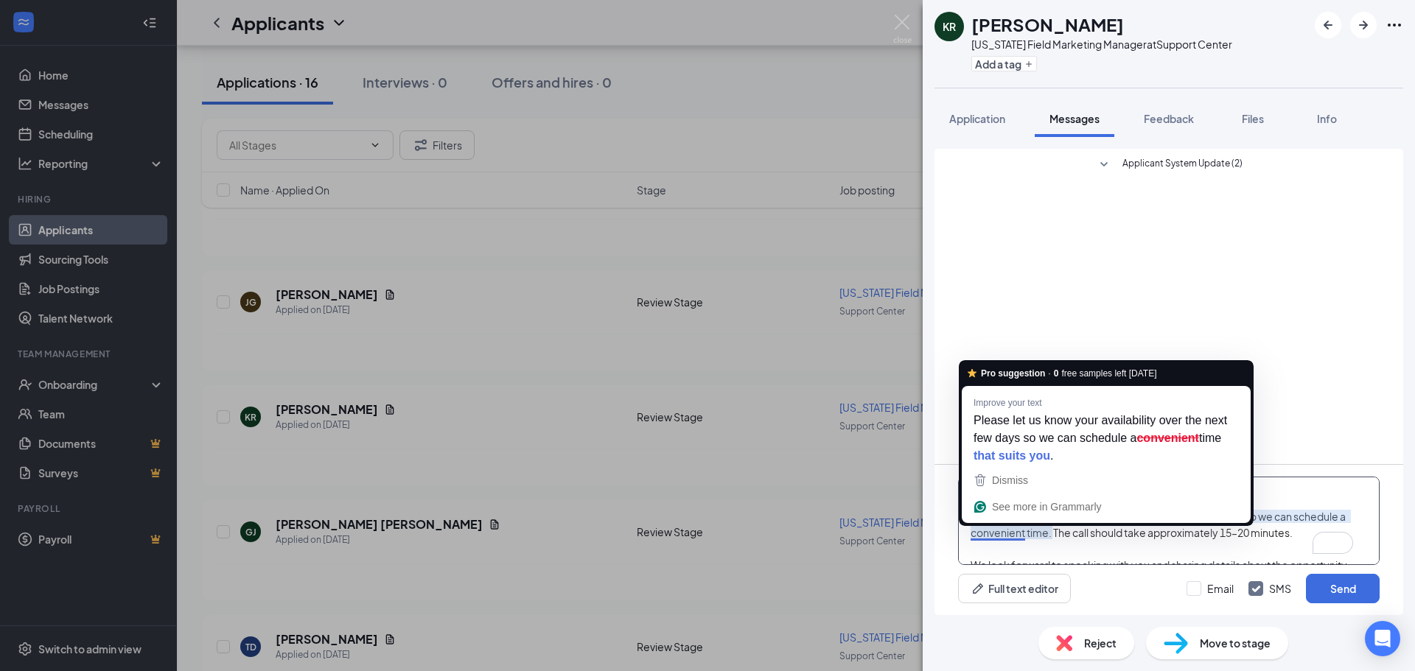
click at [1004, 538] on textarea "Dear [PERSON_NAME], Thank you for your interest in the SC Field Marketing Manag…" at bounding box center [1168, 521] width 421 height 88
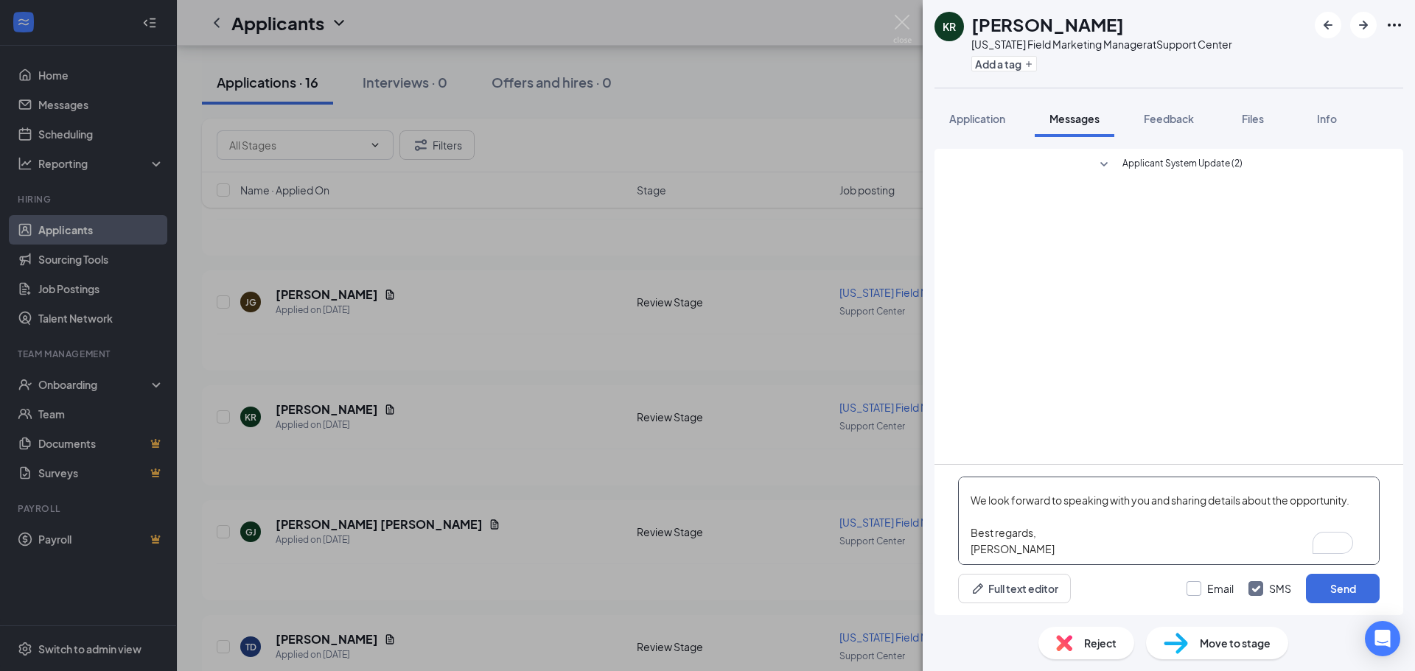
type textarea "Dear [PERSON_NAME], Thank you for your interest in the SC Field Marketing Manag…"
click at [1197, 587] on input "Email" at bounding box center [1209, 588] width 47 height 15
checkbox input "true"
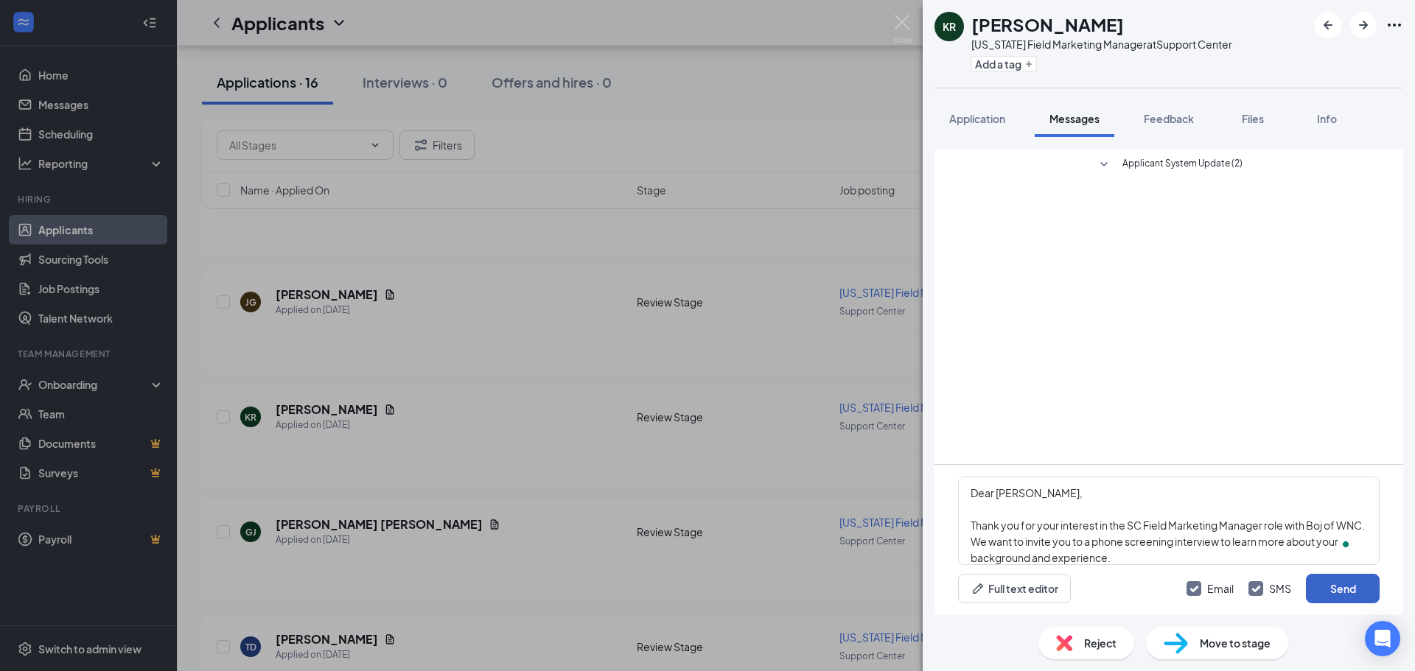
click at [1331, 592] on button "Send" at bounding box center [1343, 588] width 74 height 29
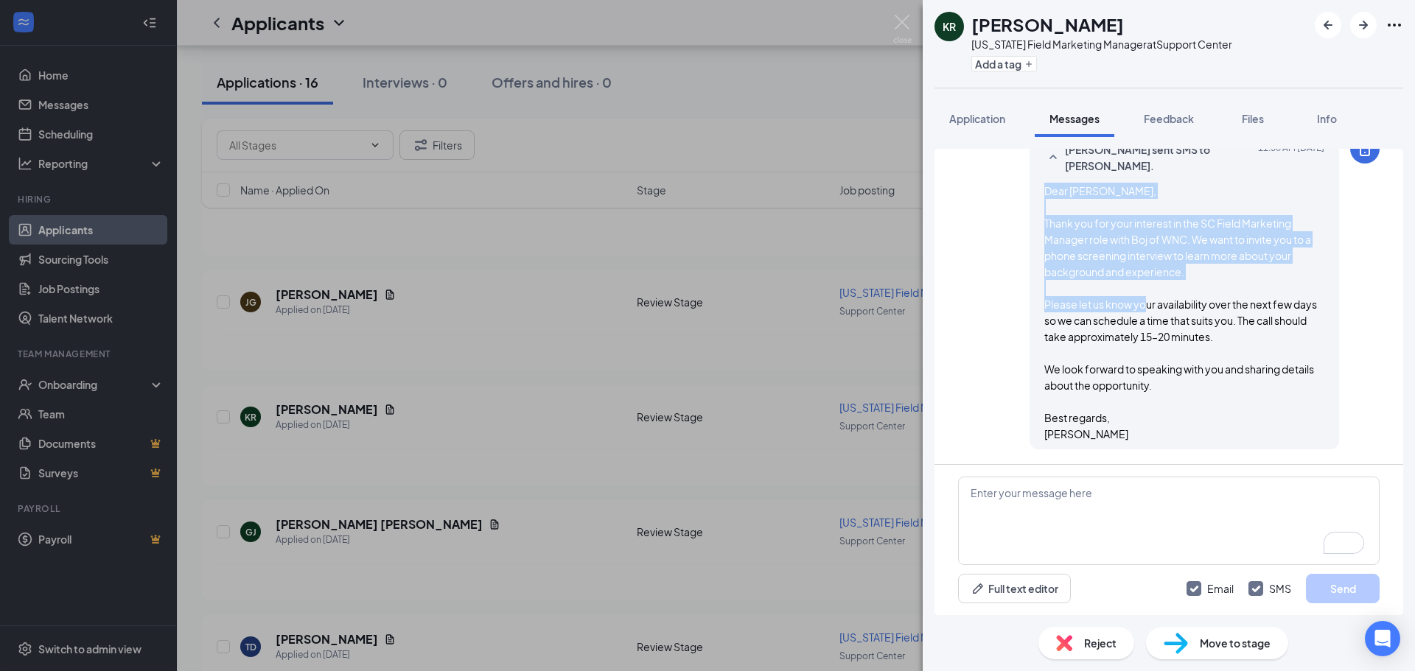
drag, startPoint x: 1034, startPoint y: 192, endPoint x: 1127, endPoint y: 302, distance: 144.4
click at [1127, 302] on span "Dear [PERSON_NAME], Thank you for your interest in the SC Field Marketing Manag…" at bounding box center [1180, 312] width 273 height 256
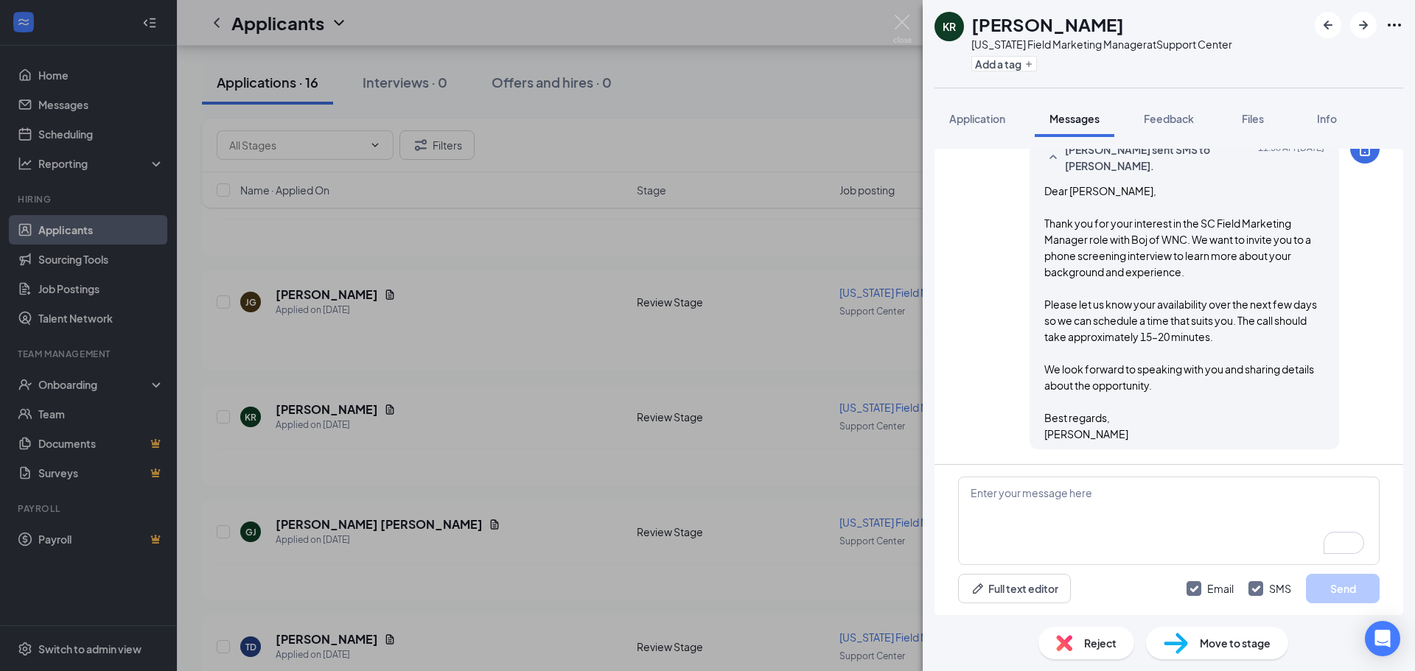
drag, startPoint x: 1259, startPoint y: 375, endPoint x: 1198, endPoint y: 285, distance: 108.7
click at [1259, 373] on span "Dear [PERSON_NAME], Thank you for your interest in the SC Field Marketing Manag…" at bounding box center [1180, 312] width 273 height 256
drag, startPoint x: 1035, startPoint y: 192, endPoint x: 1175, endPoint y: 403, distance: 253.4
click at [1186, 434] on div "Dear [PERSON_NAME], Thank you for your interest in the SC Field Marketing Manag…" at bounding box center [1184, 312] width 280 height 259
copy span "Dear [PERSON_NAME], Thank you for your interest in the SC Field Marketing Manag…"
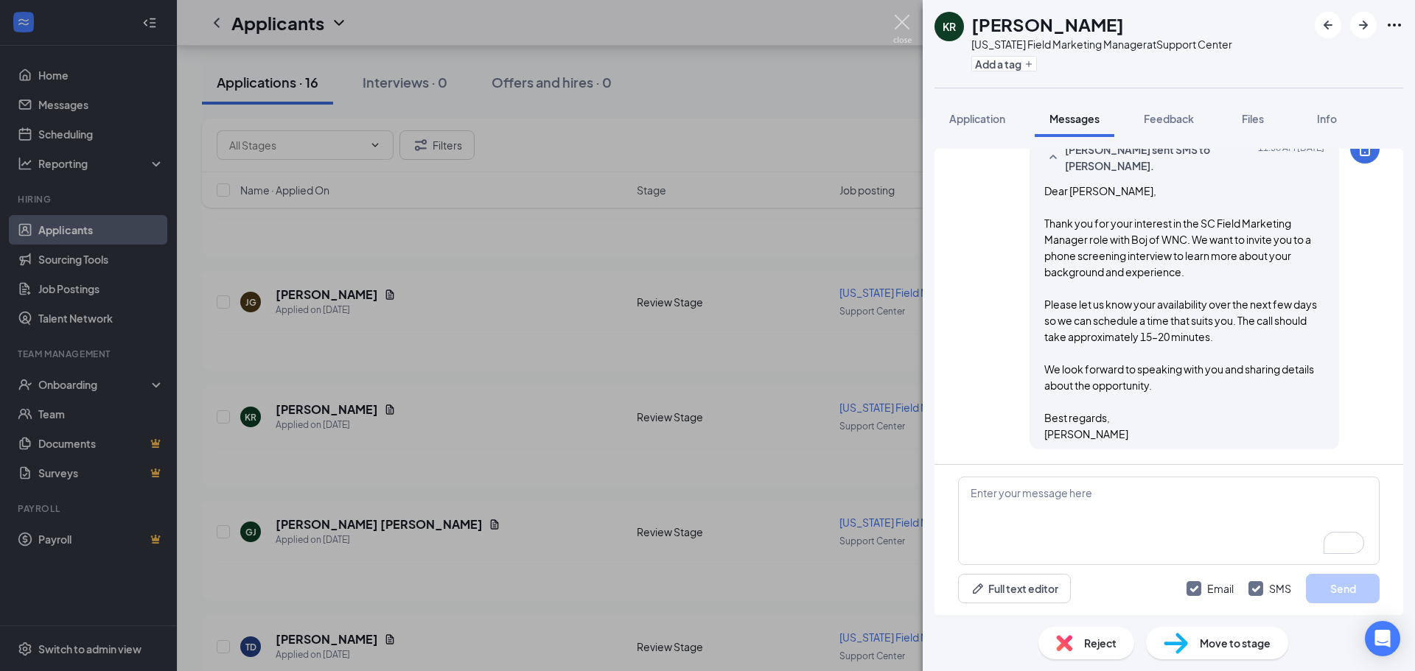
click at [901, 20] on img at bounding box center [902, 29] width 18 height 29
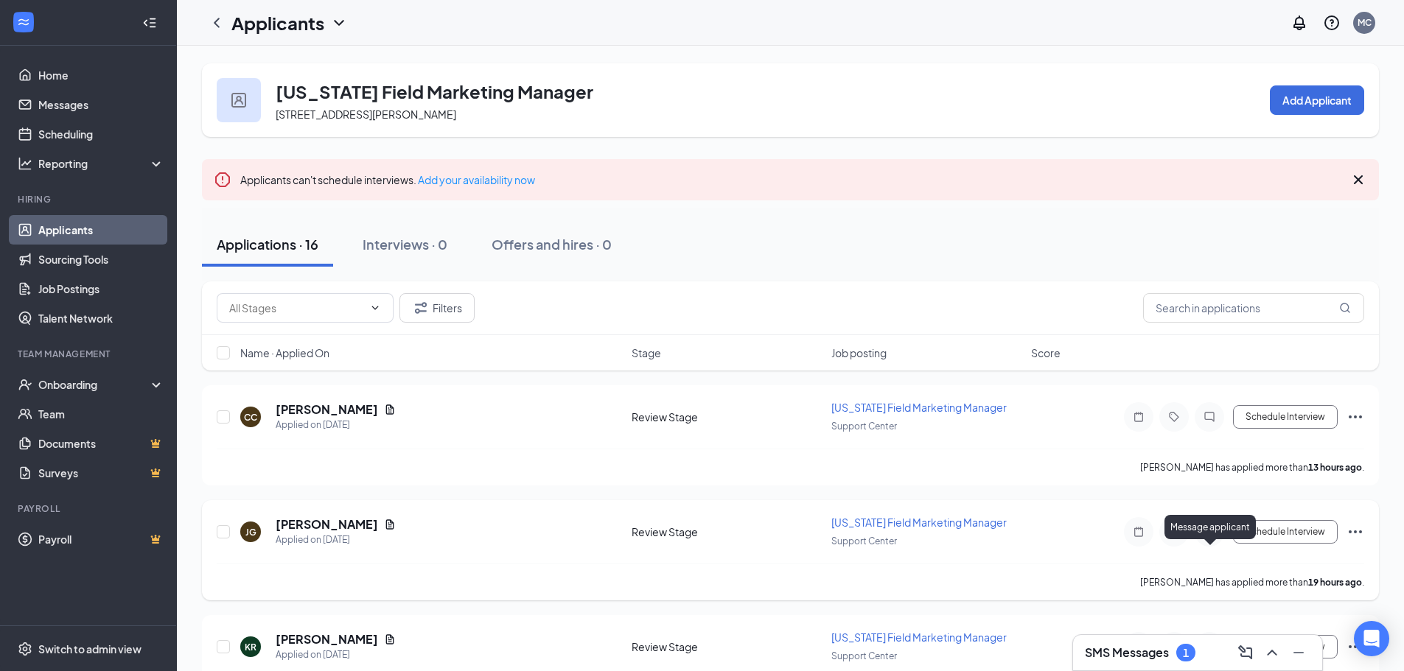
click at [1208, 538] on icon "ChatInactive" at bounding box center [1209, 532] width 18 height 12
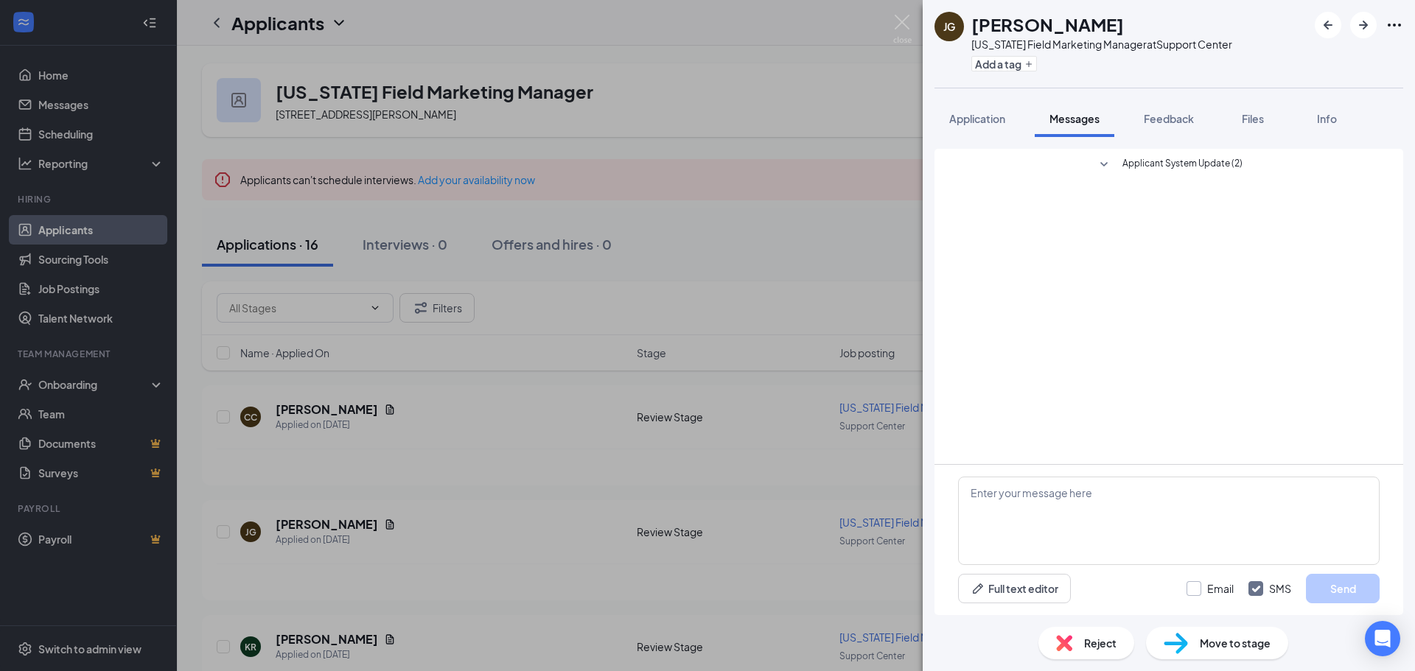
click at [1208, 593] on input "Email" at bounding box center [1209, 588] width 47 height 15
checkbox input "true"
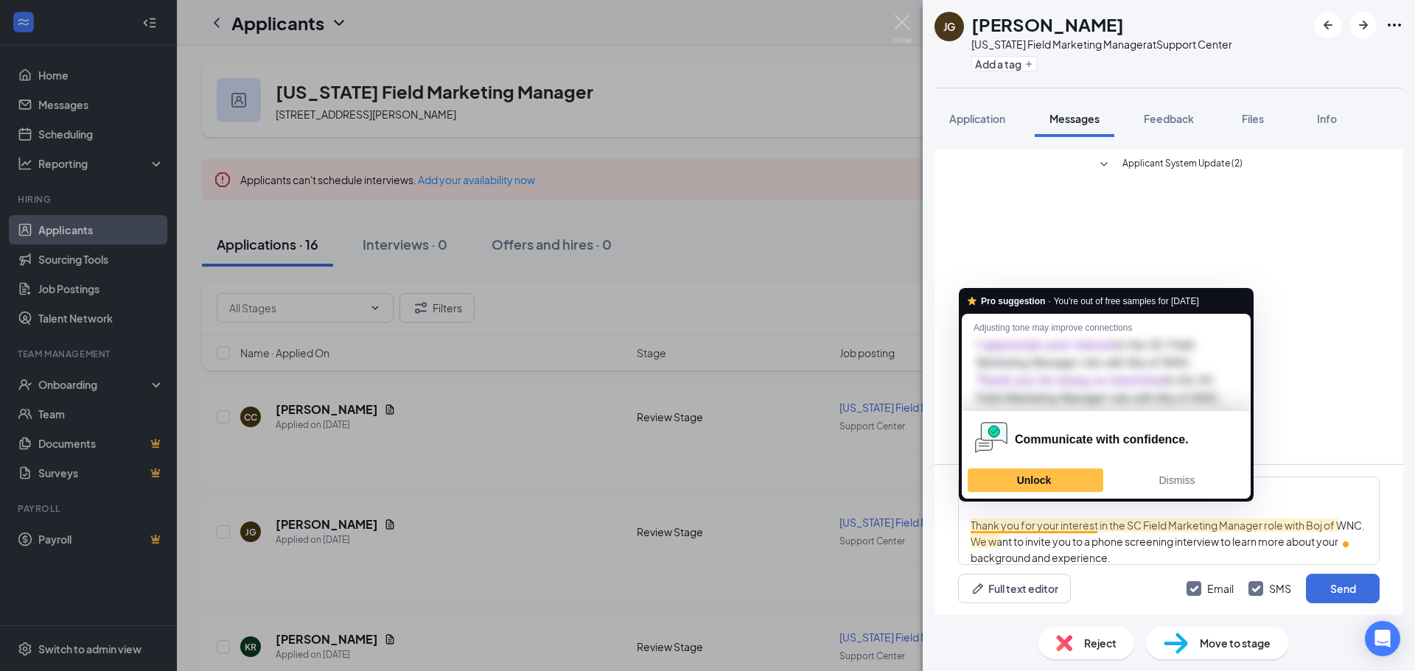
click at [1273, 349] on div "Applicant System Update (2)" at bounding box center [1168, 306] width 469 height 315
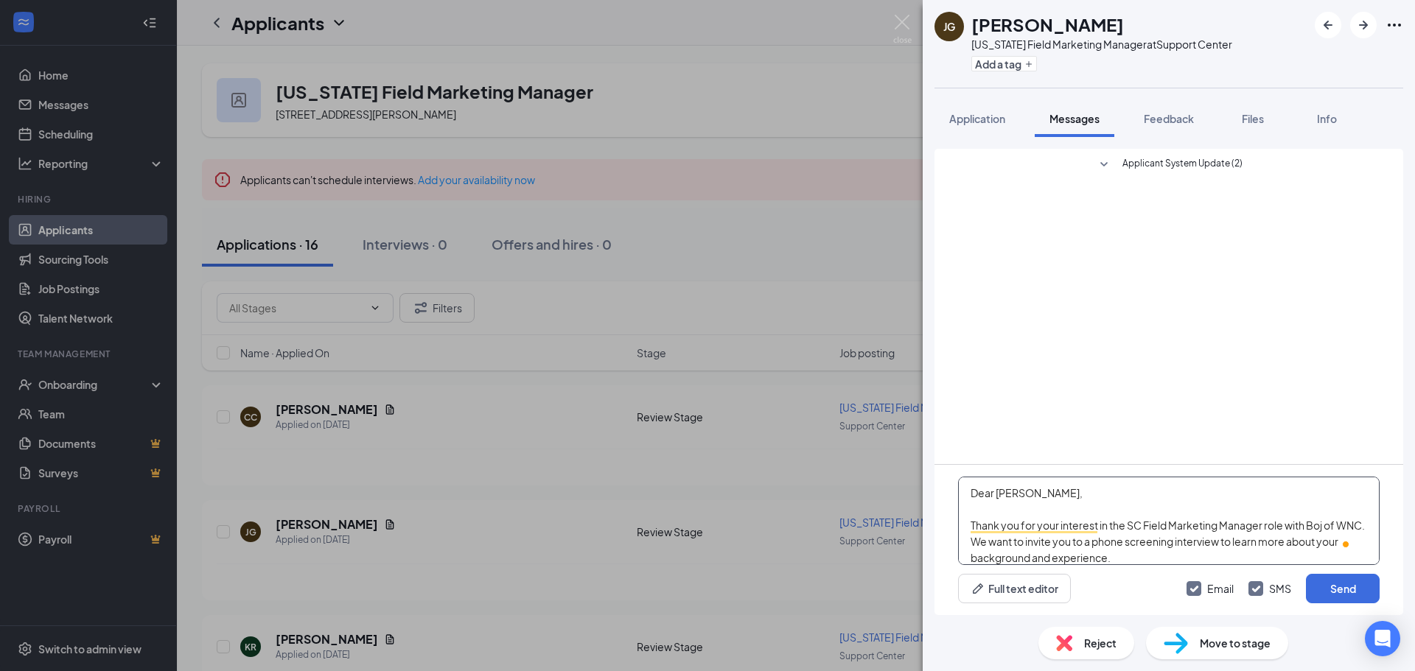
click at [1064, 494] on textarea "Dear [PERSON_NAME], Thank you for your interest in the SC Field Marketing Manag…" at bounding box center [1168, 521] width 421 height 88
click at [1091, 545] on textarea "Dear [PERSON_NAME], Thank you for your interest in the SC Field Marketing Manag…" at bounding box center [1168, 521] width 421 height 88
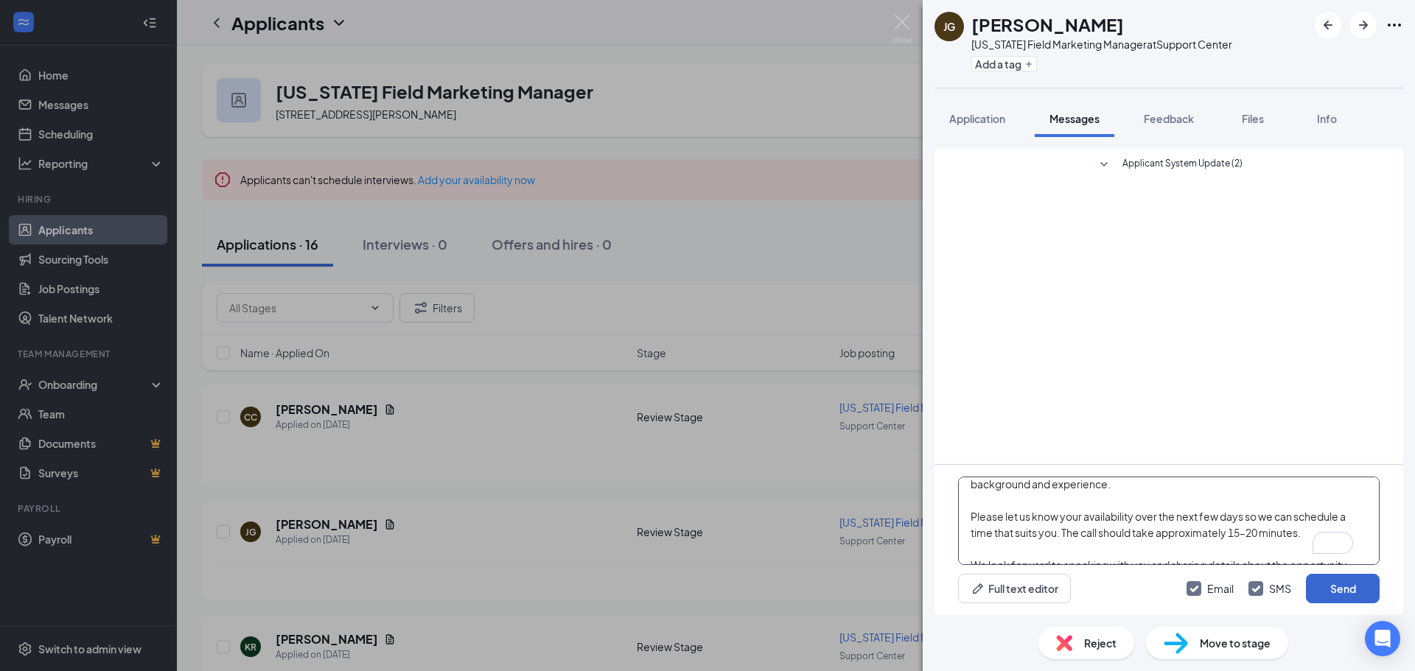
type textarea "Dear [PERSON_NAME], Thank you for your interest in the SC Field Marketing Manag…"
click at [1351, 587] on button "Send" at bounding box center [1343, 588] width 74 height 29
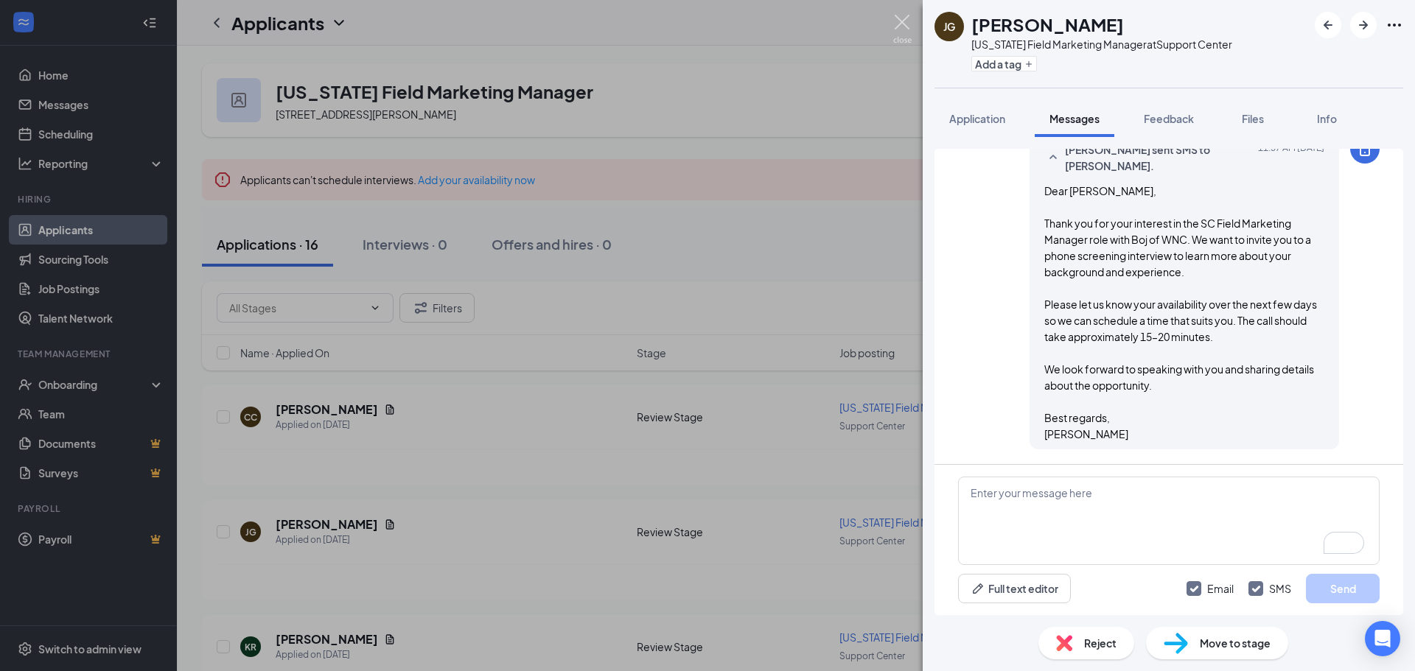
click at [900, 26] on img at bounding box center [902, 29] width 18 height 29
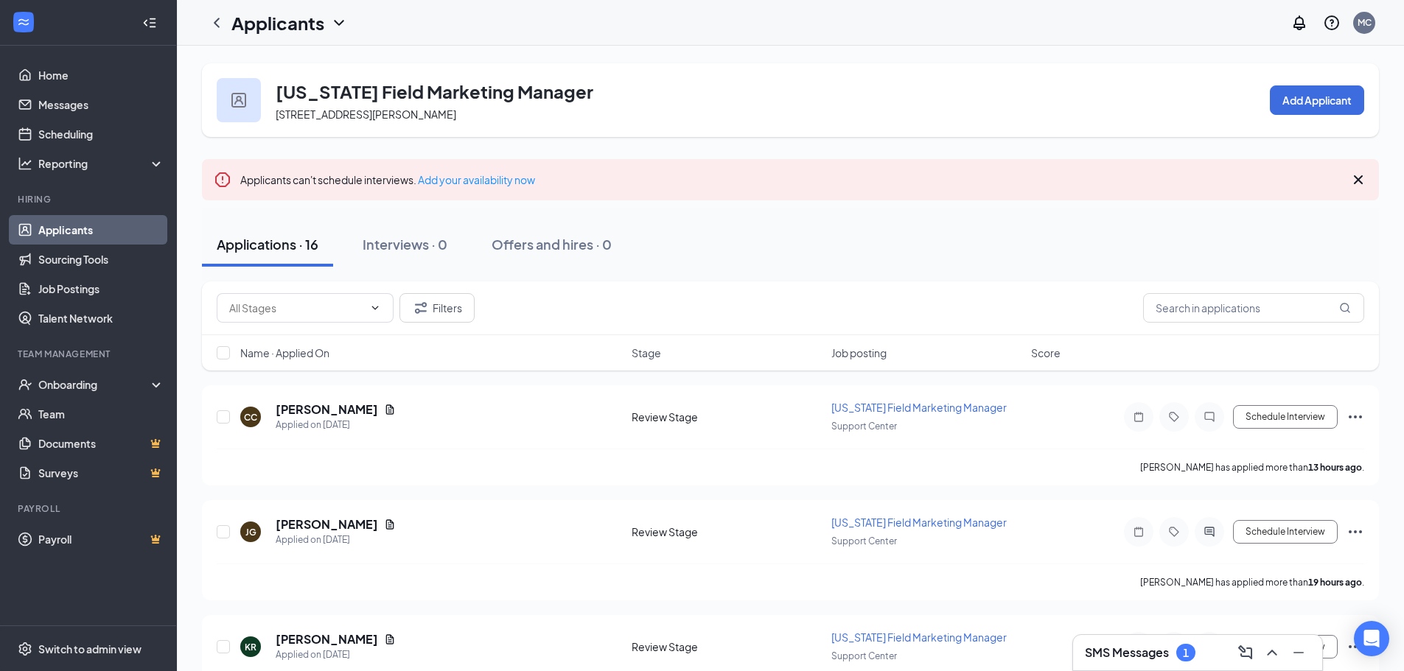
click at [104, 230] on link "Applicants" at bounding box center [101, 229] width 126 height 29
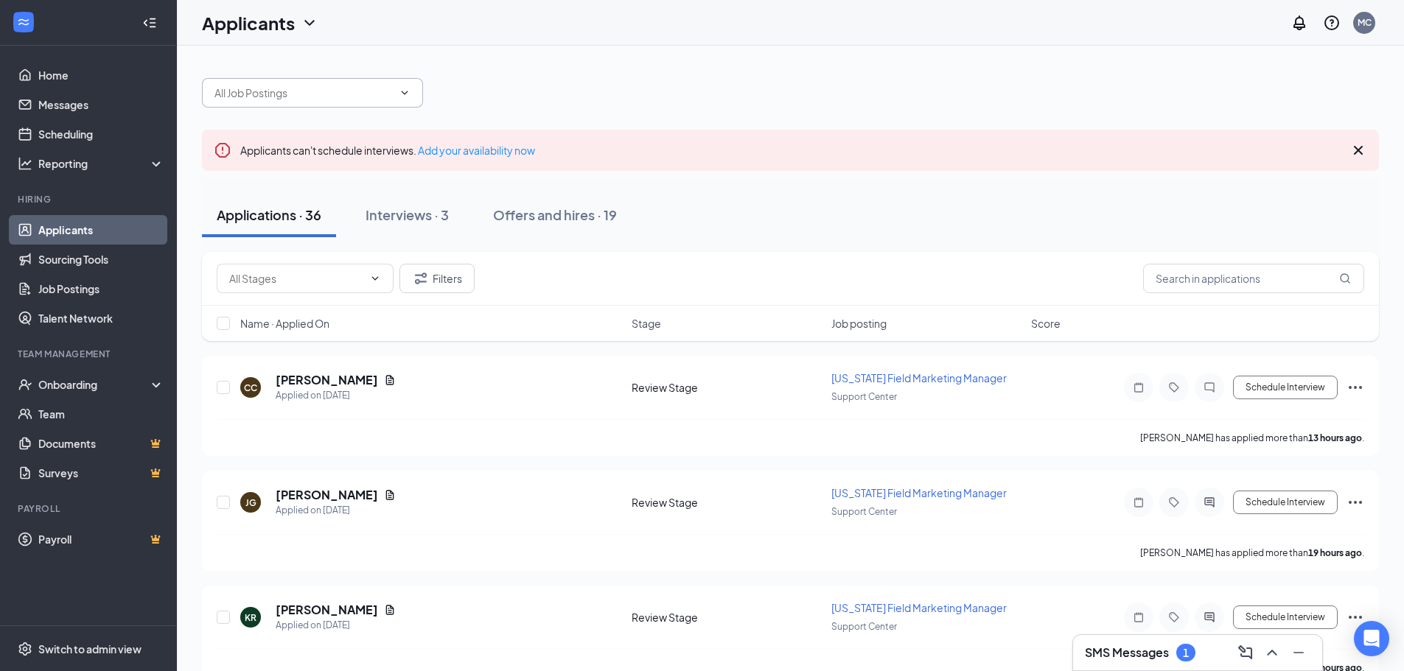
click at [362, 105] on span at bounding box center [312, 92] width 221 height 29
click at [361, 95] on input "text" at bounding box center [303, 93] width 178 height 16
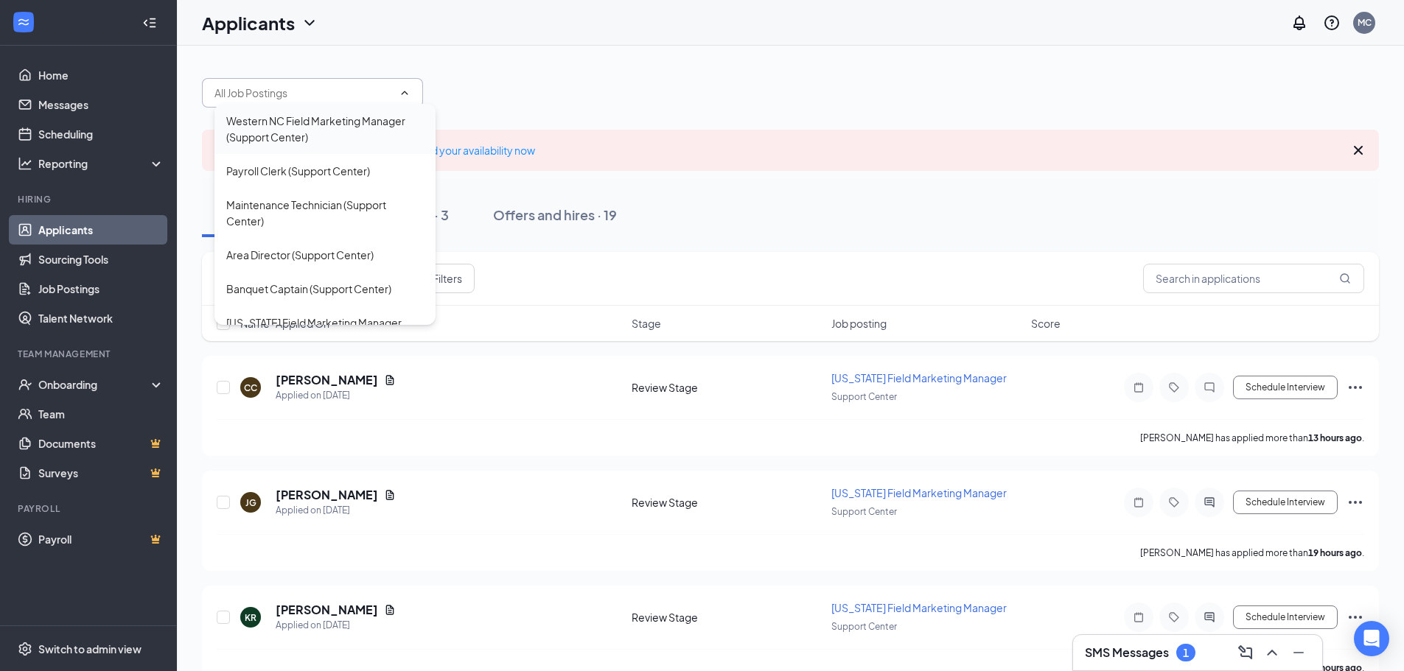
click at [290, 133] on div "Western NC Field Marketing Manager (Support Center)" at bounding box center [324, 129] width 197 height 32
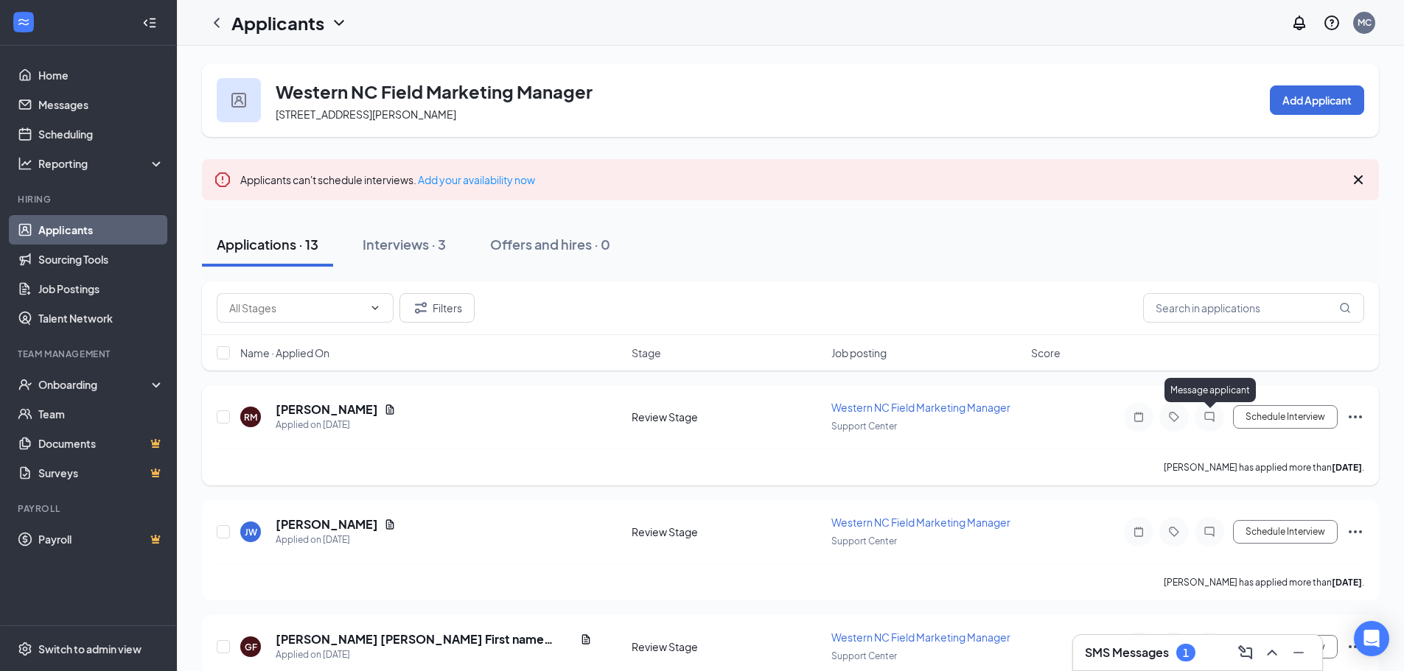
click at [1209, 415] on icon "ChatInactive" at bounding box center [1209, 417] width 18 height 12
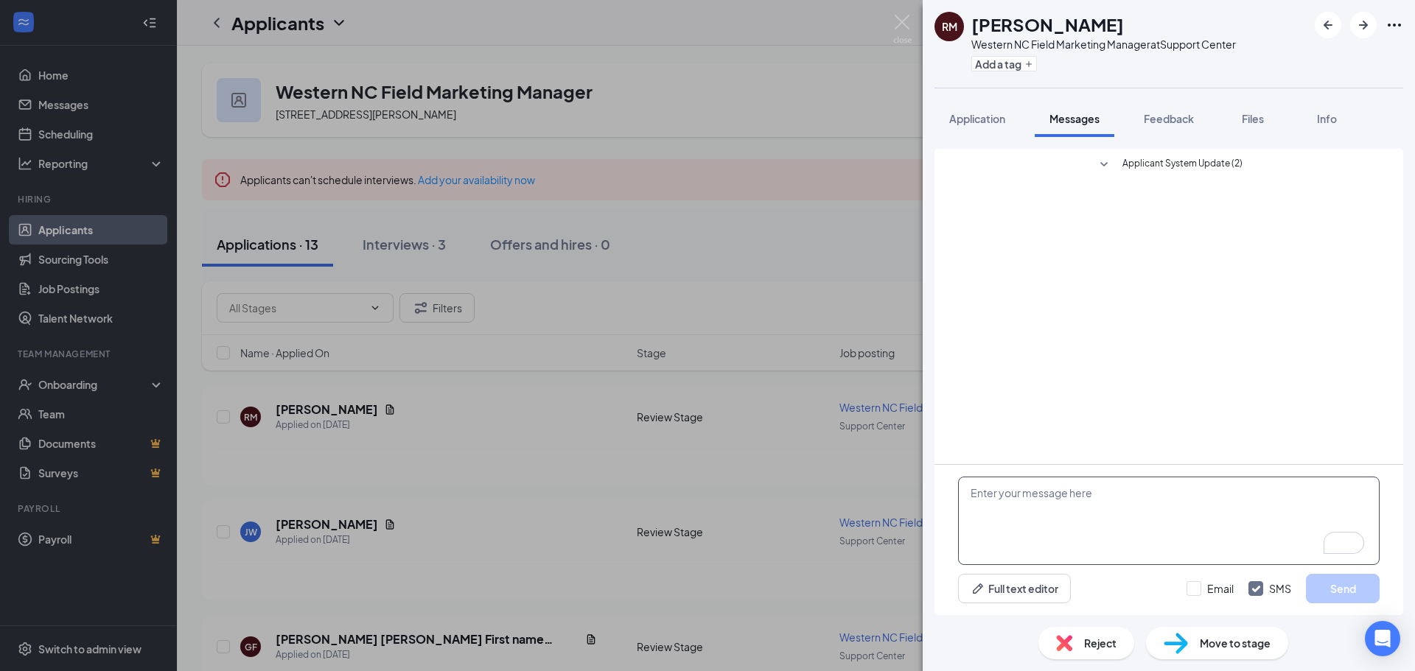
paste textarea "Dear [PERSON_NAME], Thank you for your interest in the SC Field Marketing Manag…"
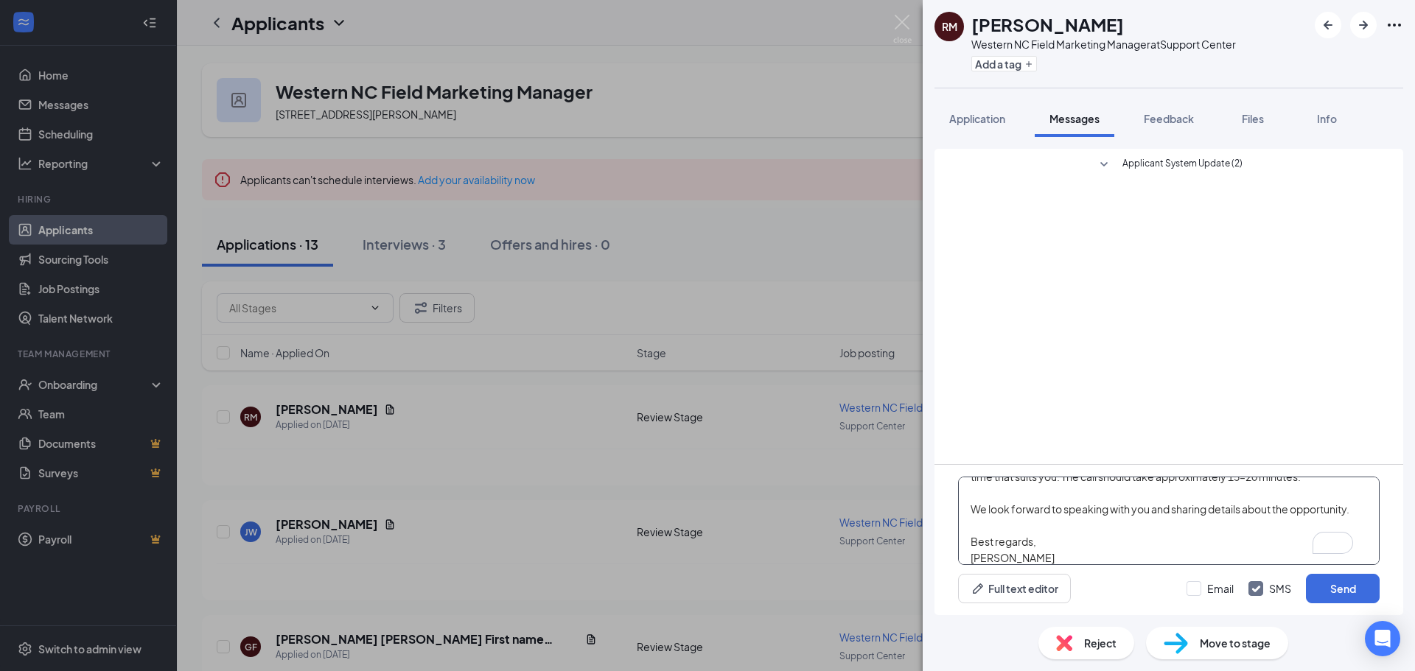
scroll to position [130, 0]
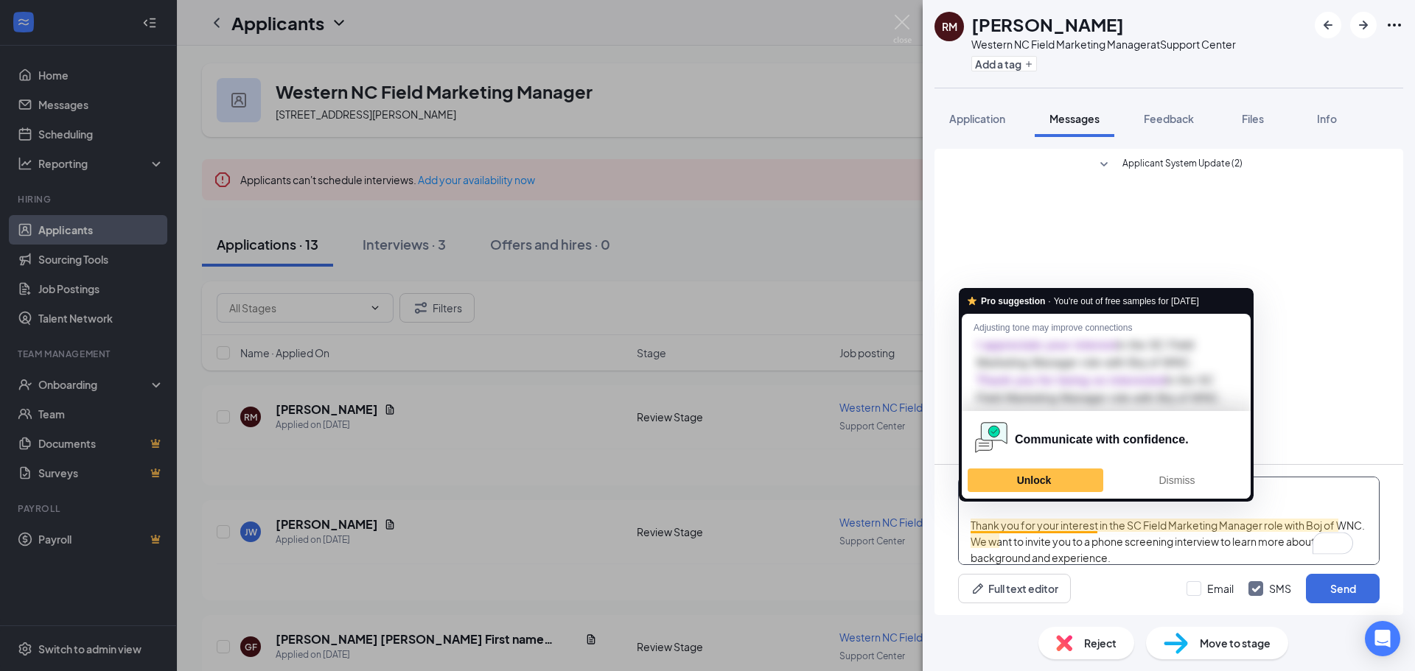
click at [1038, 525] on textarea "Dear [PERSON_NAME], Thank you for your interest in the SC Field Marketing Manag…" at bounding box center [1168, 521] width 421 height 88
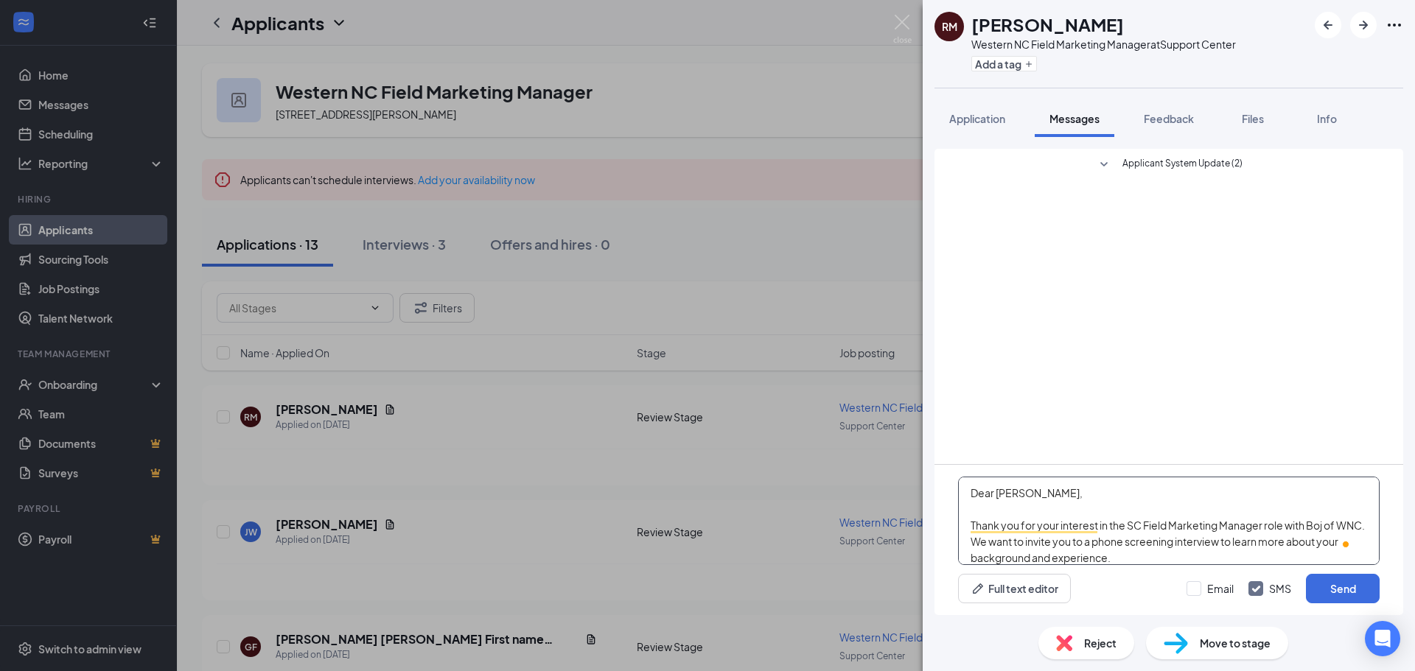
click at [1308, 481] on textarea "Dear [PERSON_NAME], Thank you for your interest in the SC Field Marketing Manag…" at bounding box center [1168, 521] width 421 height 88
click at [1141, 523] on textarea "Dear [PERSON_NAME], Thank you for your interest in the SC Field Marketing Manag…" at bounding box center [1168, 521] width 421 height 88
click at [1064, 494] on textarea "Dear [PERSON_NAME], Thank you for your interest in the NC Field Marketing Manag…" at bounding box center [1168, 521] width 421 height 88
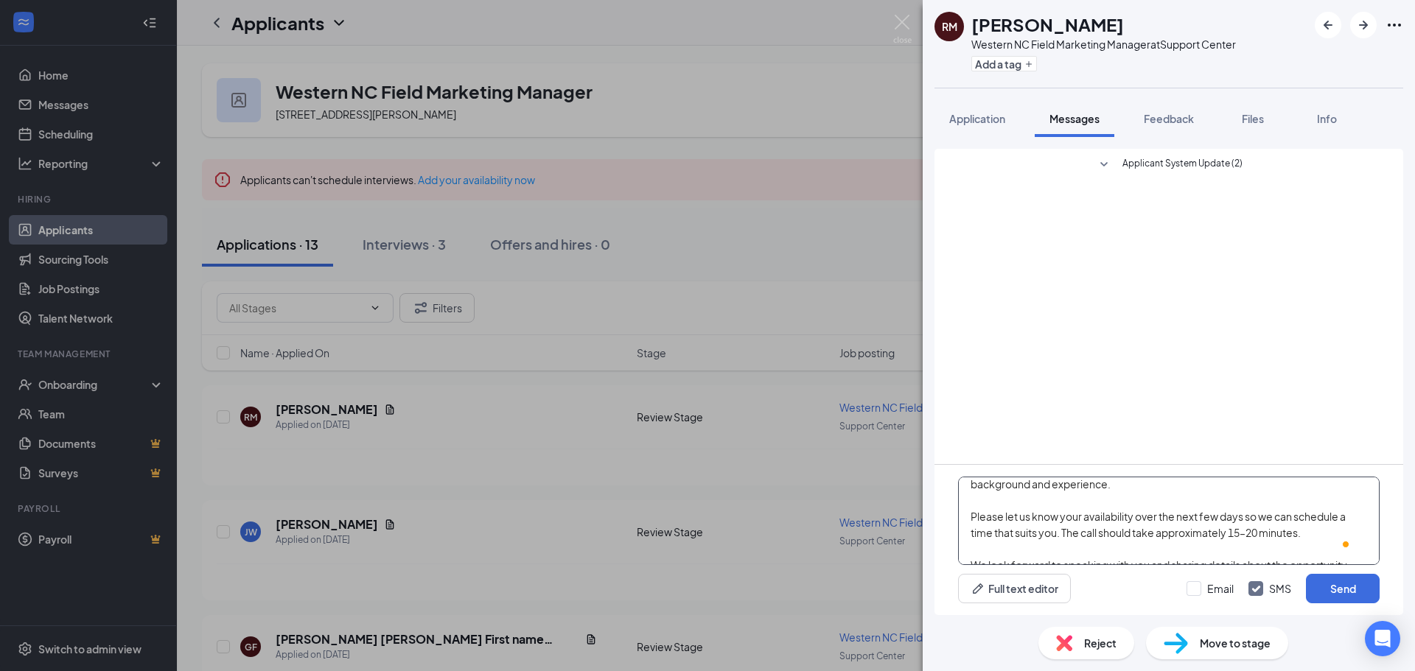
scroll to position [139, 0]
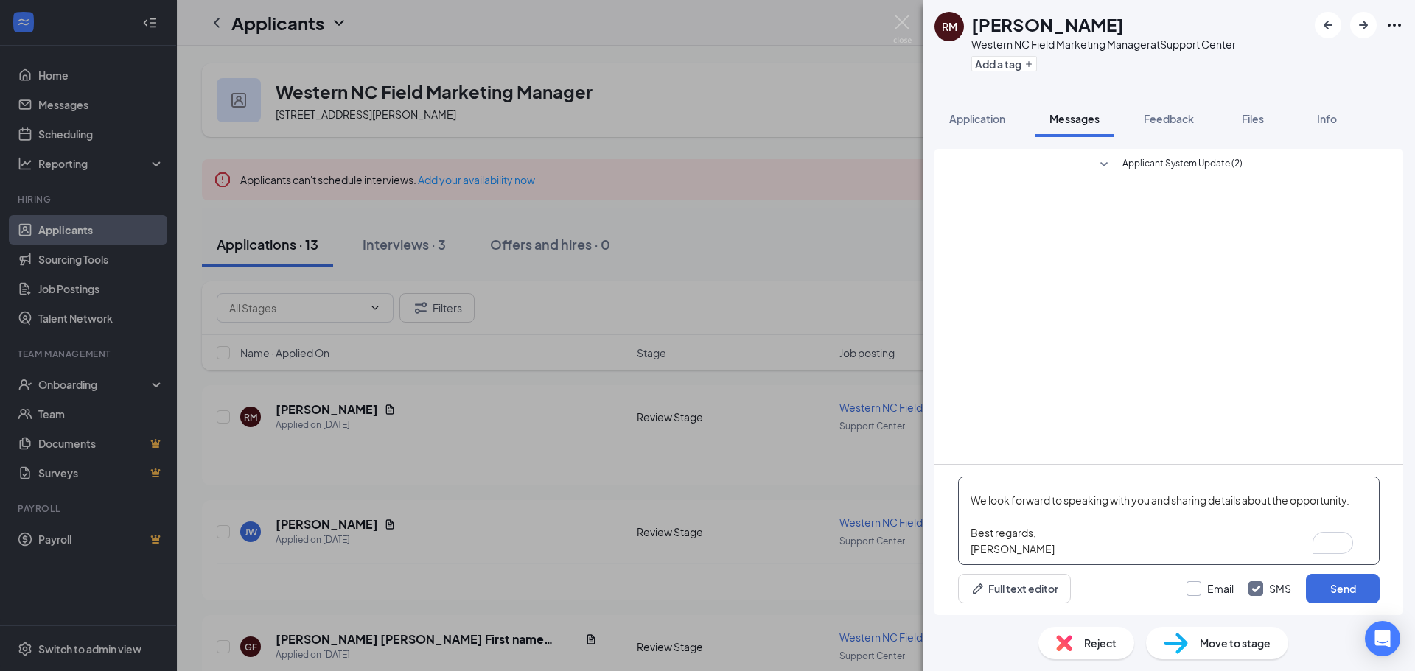
type textarea "Dear [PERSON_NAME], Thank you for your interest in the NC Field Marketing Manag…"
click at [1211, 586] on input "Email" at bounding box center [1209, 588] width 47 height 15
checkbox input "true"
click at [1340, 588] on button "Send" at bounding box center [1343, 588] width 74 height 29
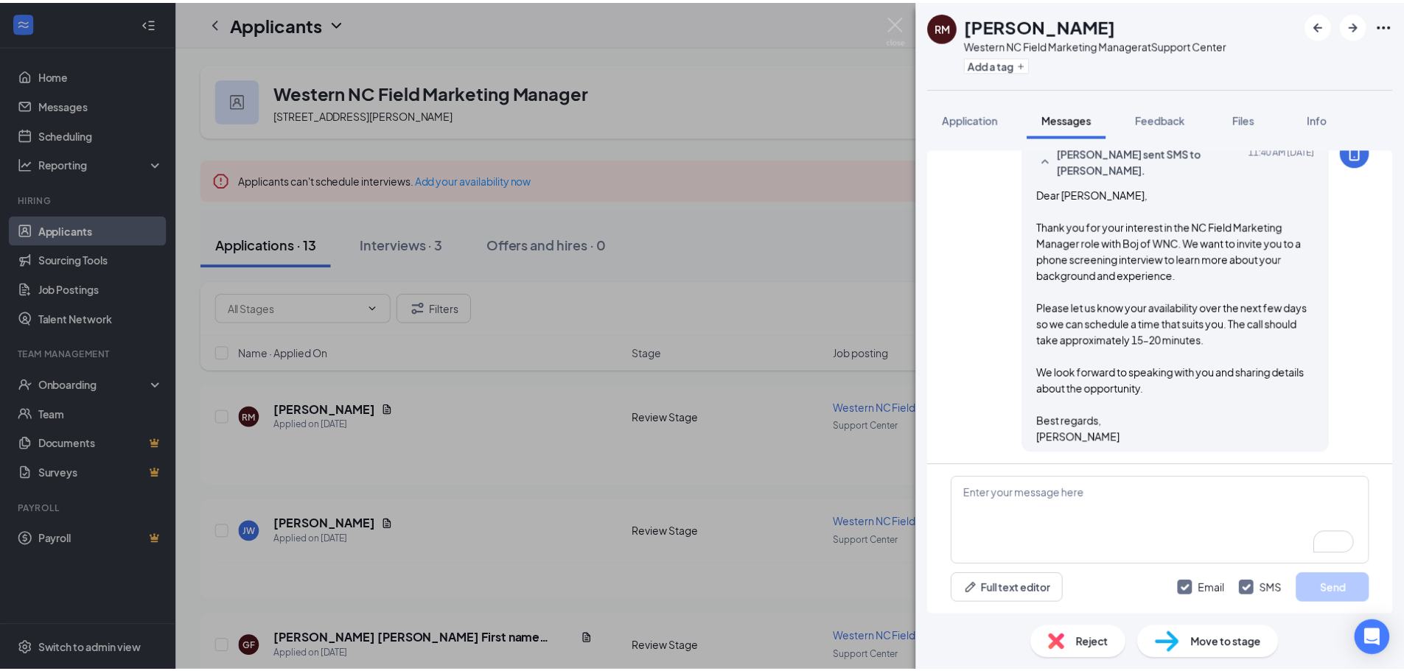
scroll to position [402, 0]
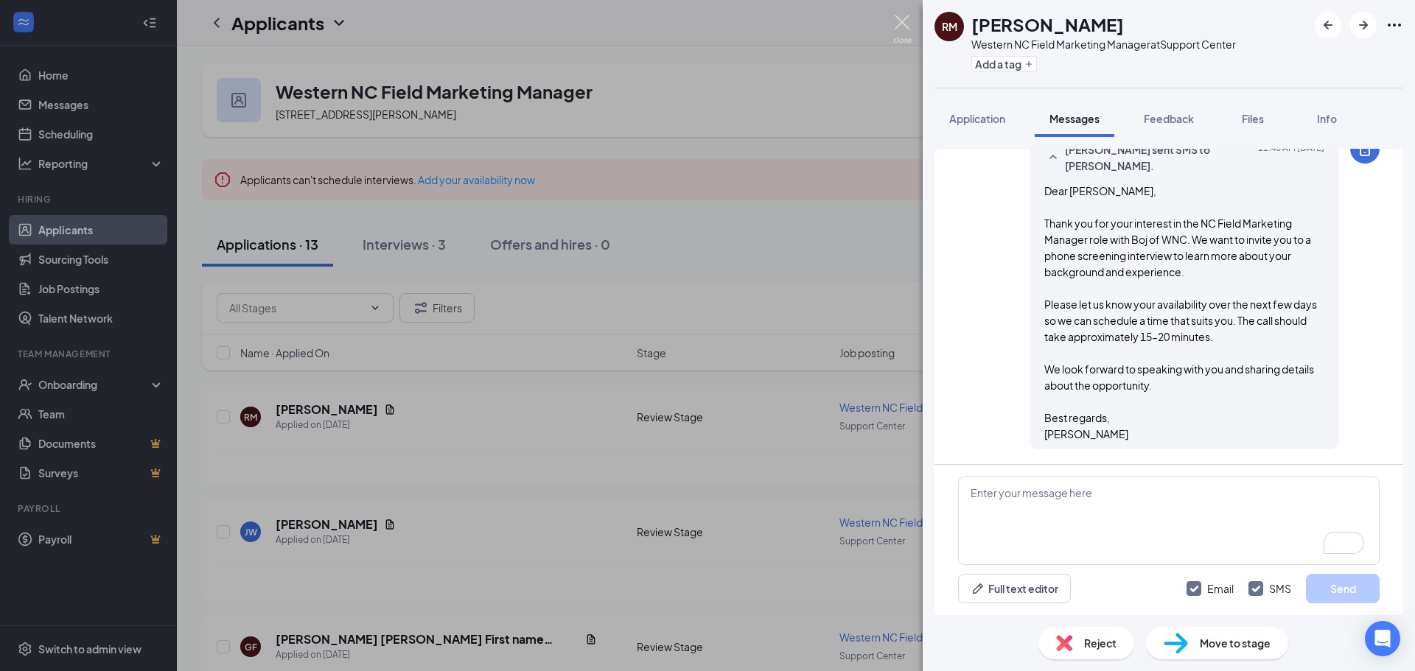
click at [908, 21] on img at bounding box center [902, 29] width 18 height 29
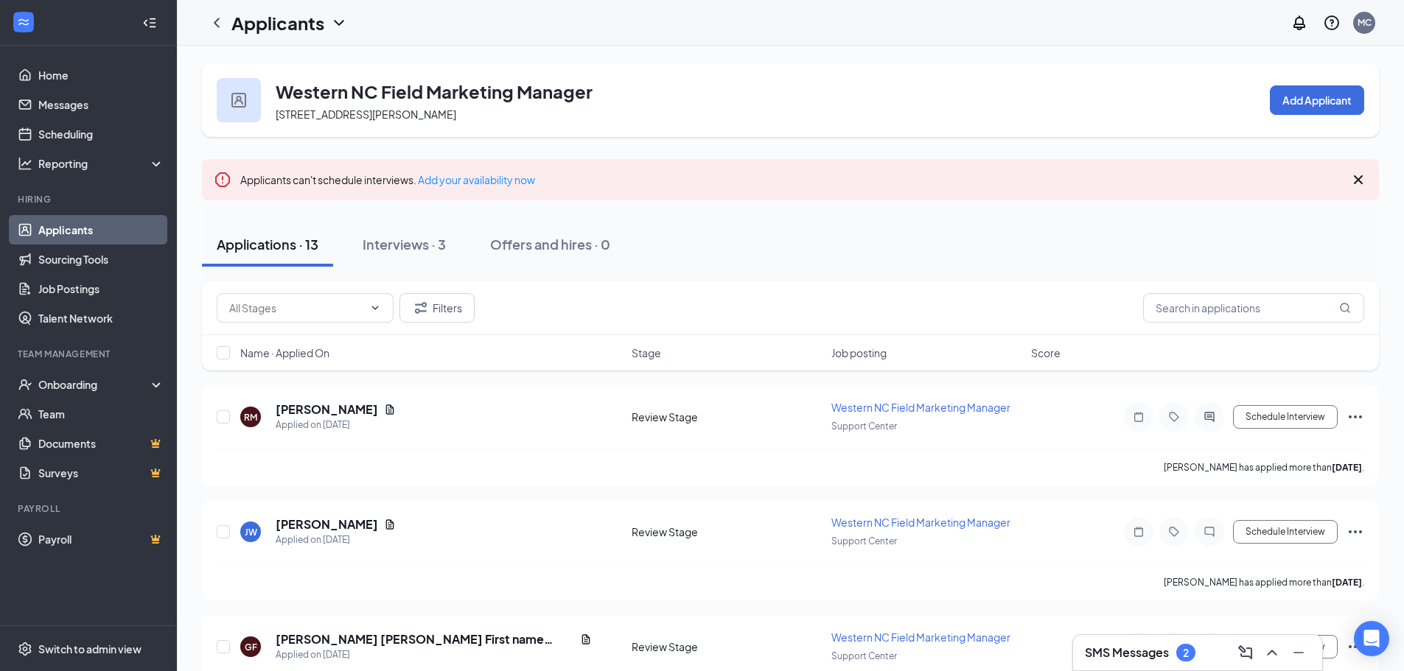
click at [1219, 651] on div "SMS Messages 2" at bounding box center [1197, 653] width 225 height 24
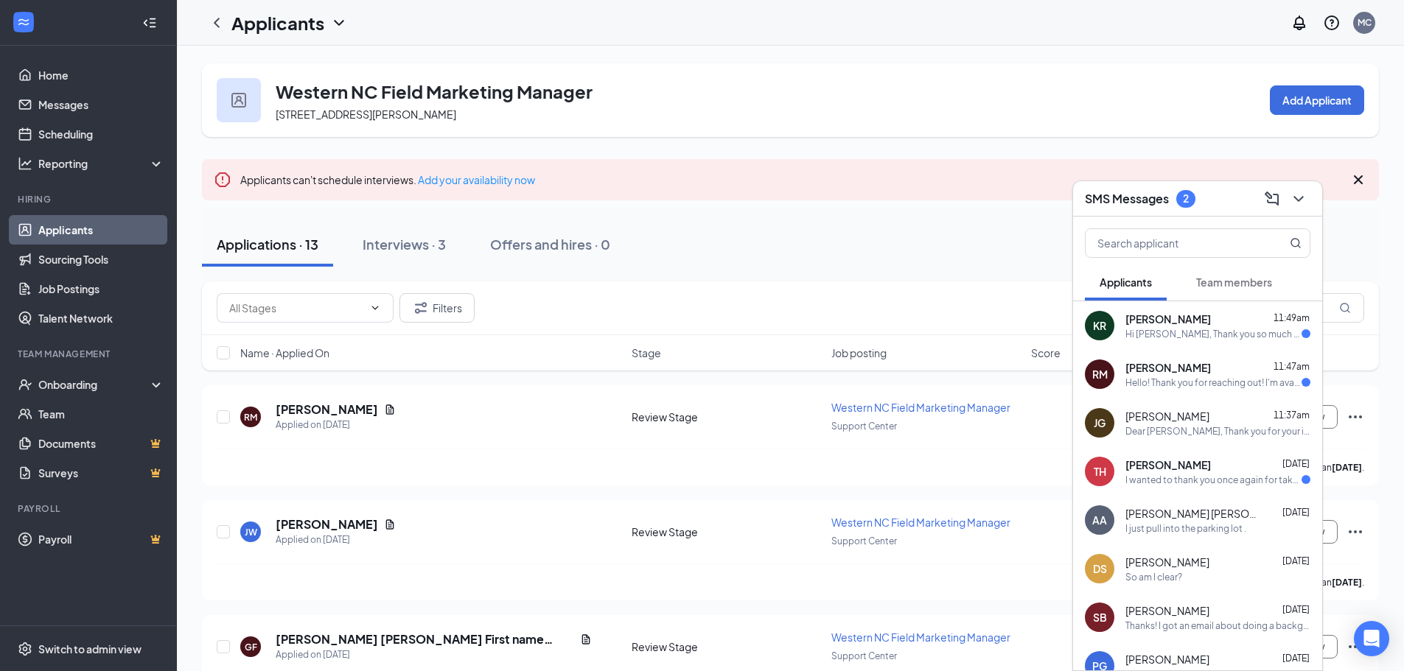
click at [1205, 379] on div "Hello! Thank you for reaching out! I'm available [DATE]-[DATE] at 8am only or F…" at bounding box center [1213, 383] width 176 height 13
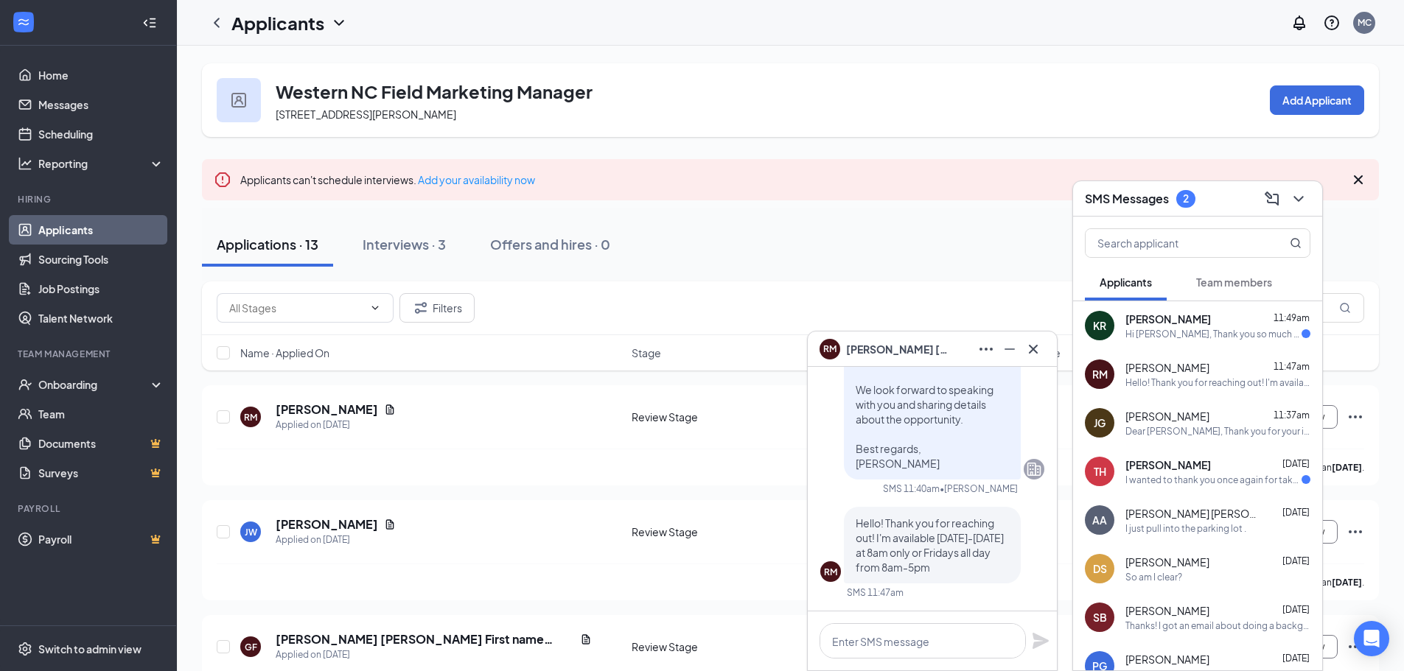
click at [1172, 326] on span "[PERSON_NAME]" at bounding box center [1167, 319] width 85 height 15
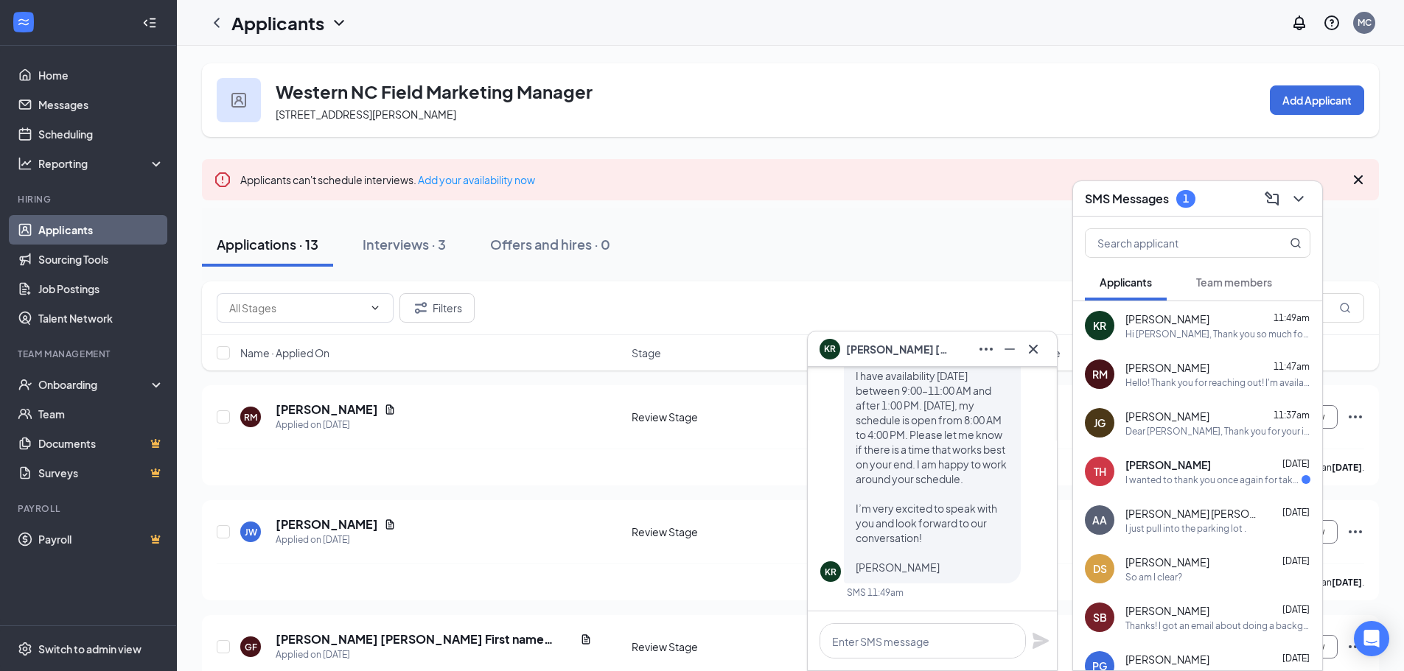
click at [1201, 132] on div "Western NC Field Marketing Manager [STREET_ADDRESS][PERSON_NAME][PERSON_NAME] A…" at bounding box center [790, 100] width 1177 height 74
